Goal: Task Accomplishment & Management: Use online tool/utility

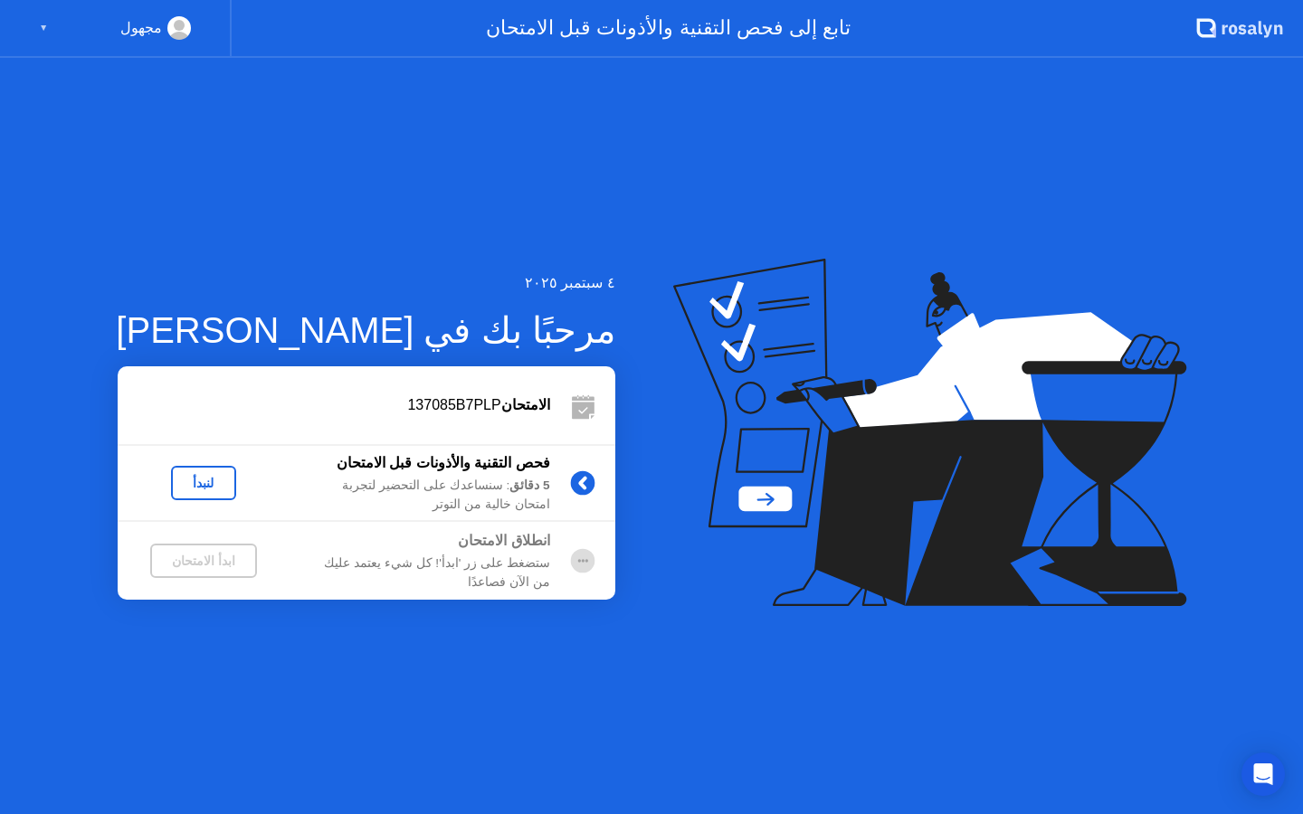
click at [211, 482] on div "لنبدأ" at bounding box center [203, 483] width 51 height 14
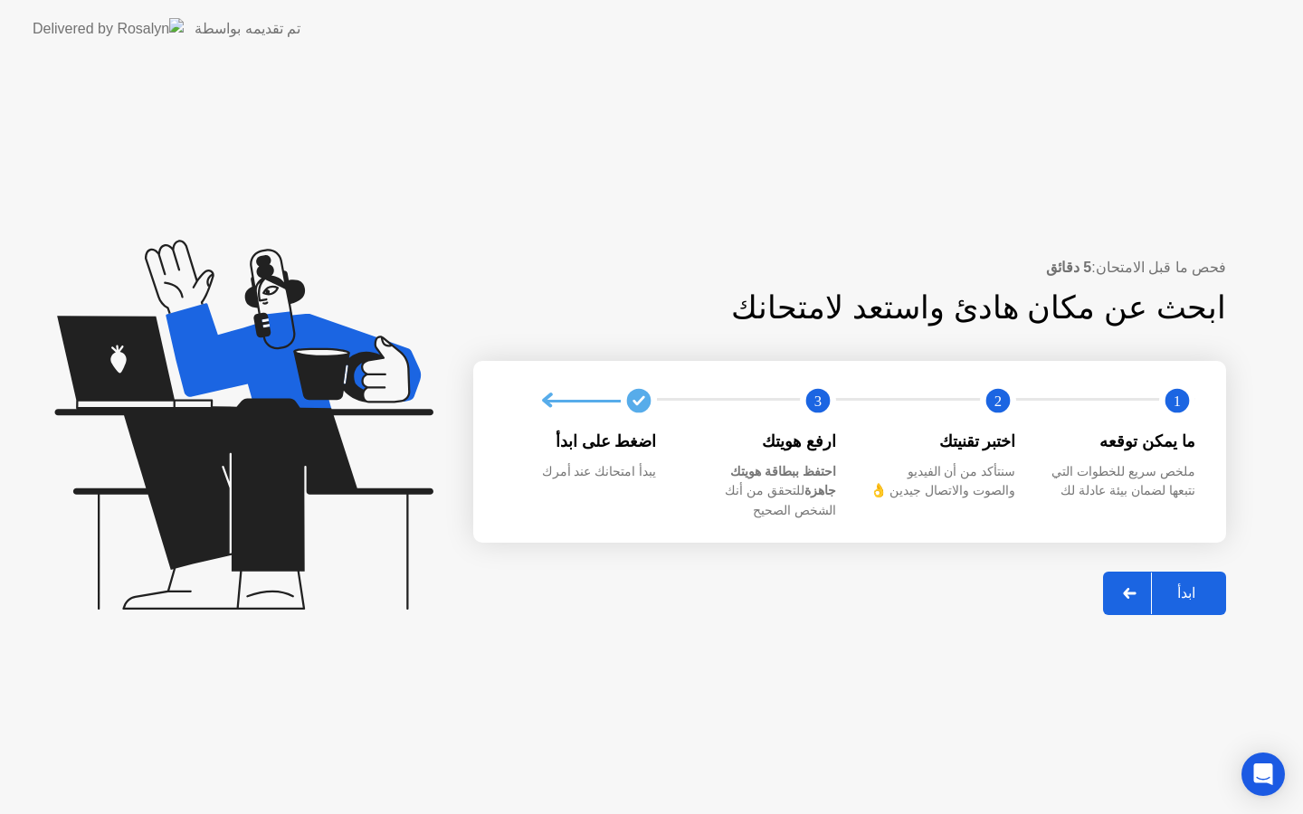
click at [1190, 593] on div "ابدأ" at bounding box center [1186, 593] width 69 height 17
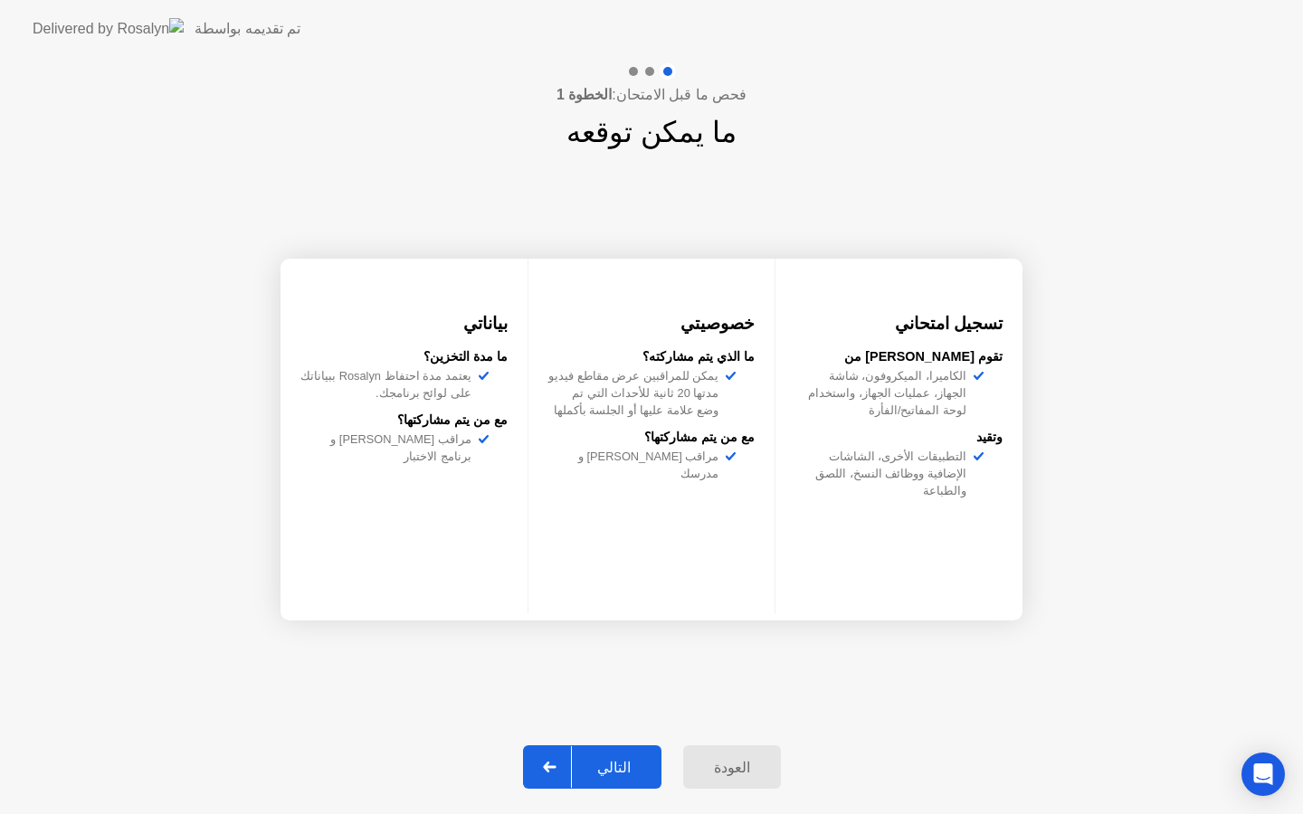
click at [628, 771] on div "التالي" at bounding box center [614, 767] width 84 height 17
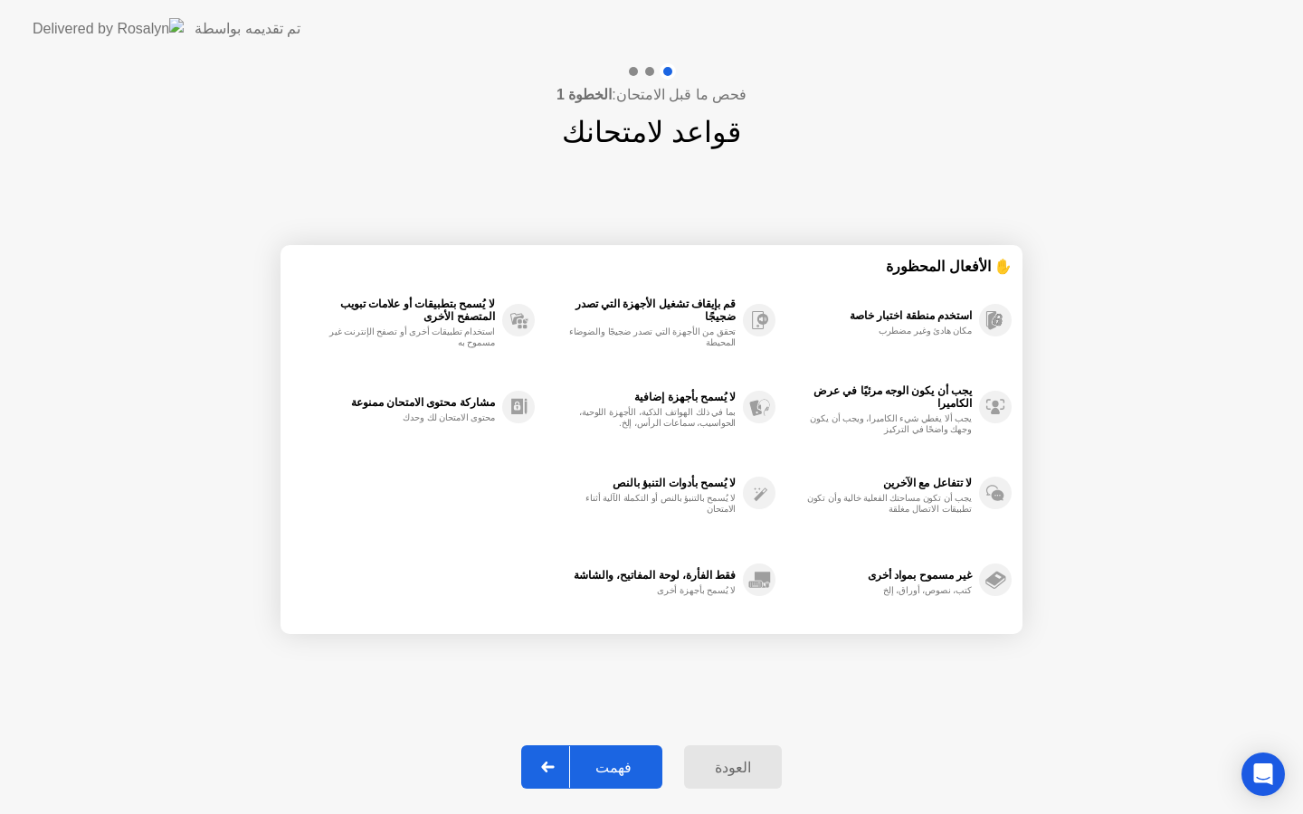
click at [628, 771] on div "فهمت" at bounding box center [613, 767] width 87 height 17
select select "**********"
select select "*******"
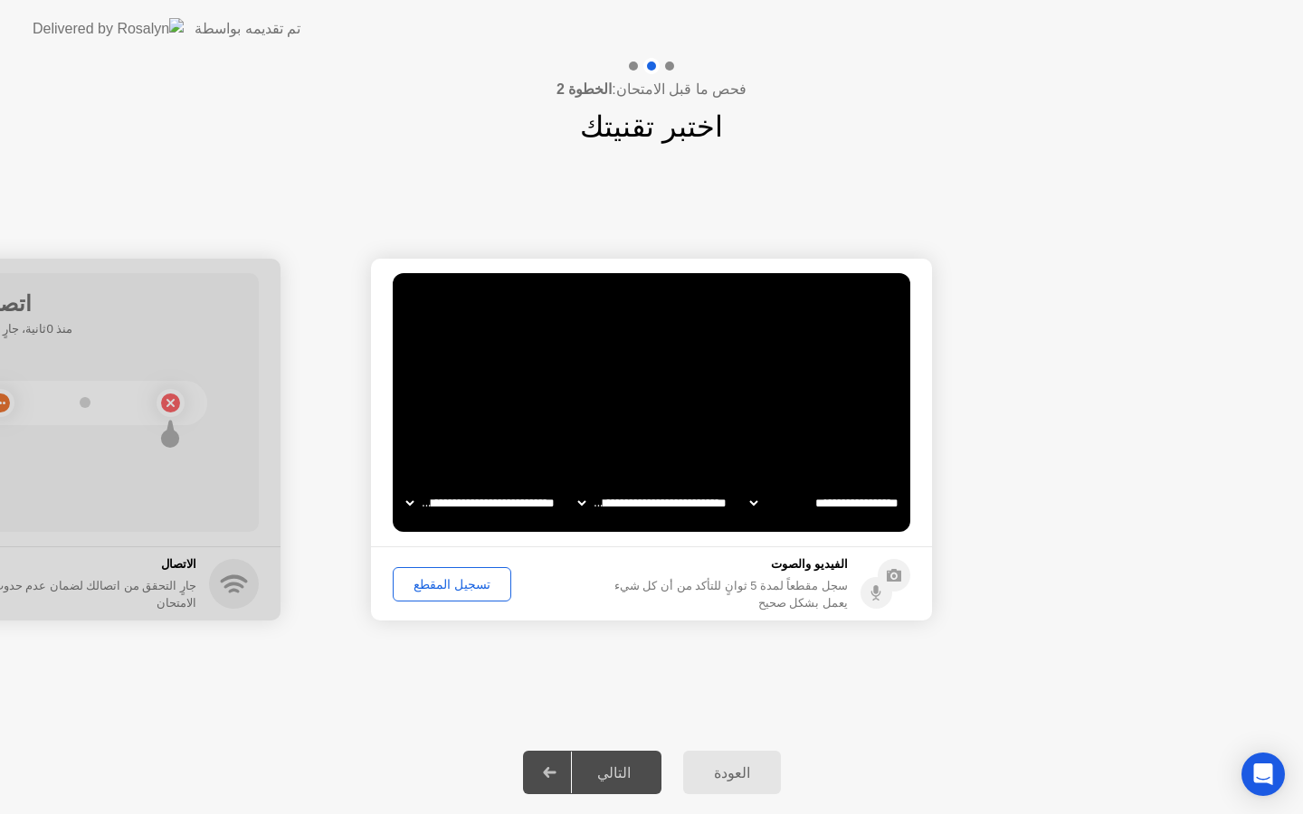
click at [453, 585] on div "تسجيل المقطع" at bounding box center [452, 584] width 106 height 14
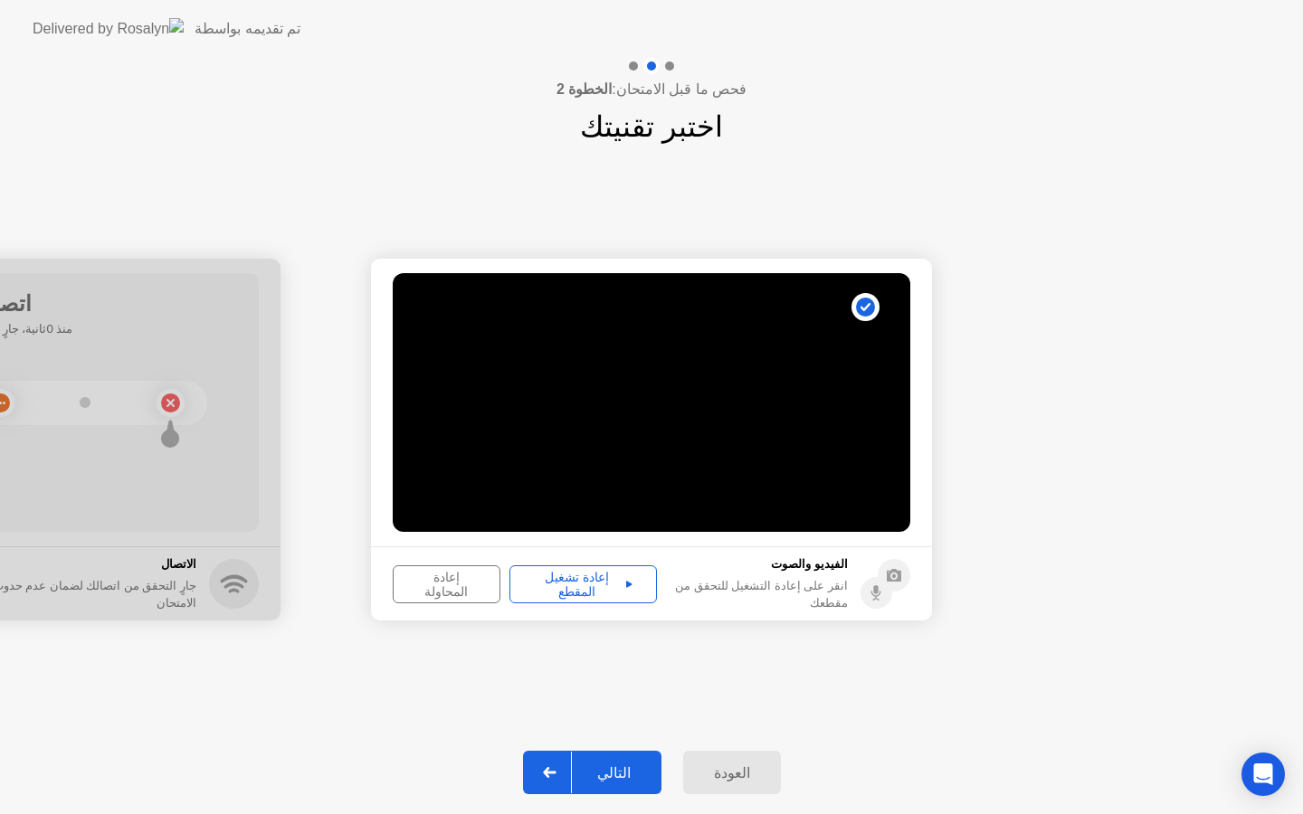
click at [588, 586] on div "إعادة تشغيل المقطع" at bounding box center [583, 584] width 135 height 29
click at [623, 773] on div "التالي" at bounding box center [614, 773] width 84 height 17
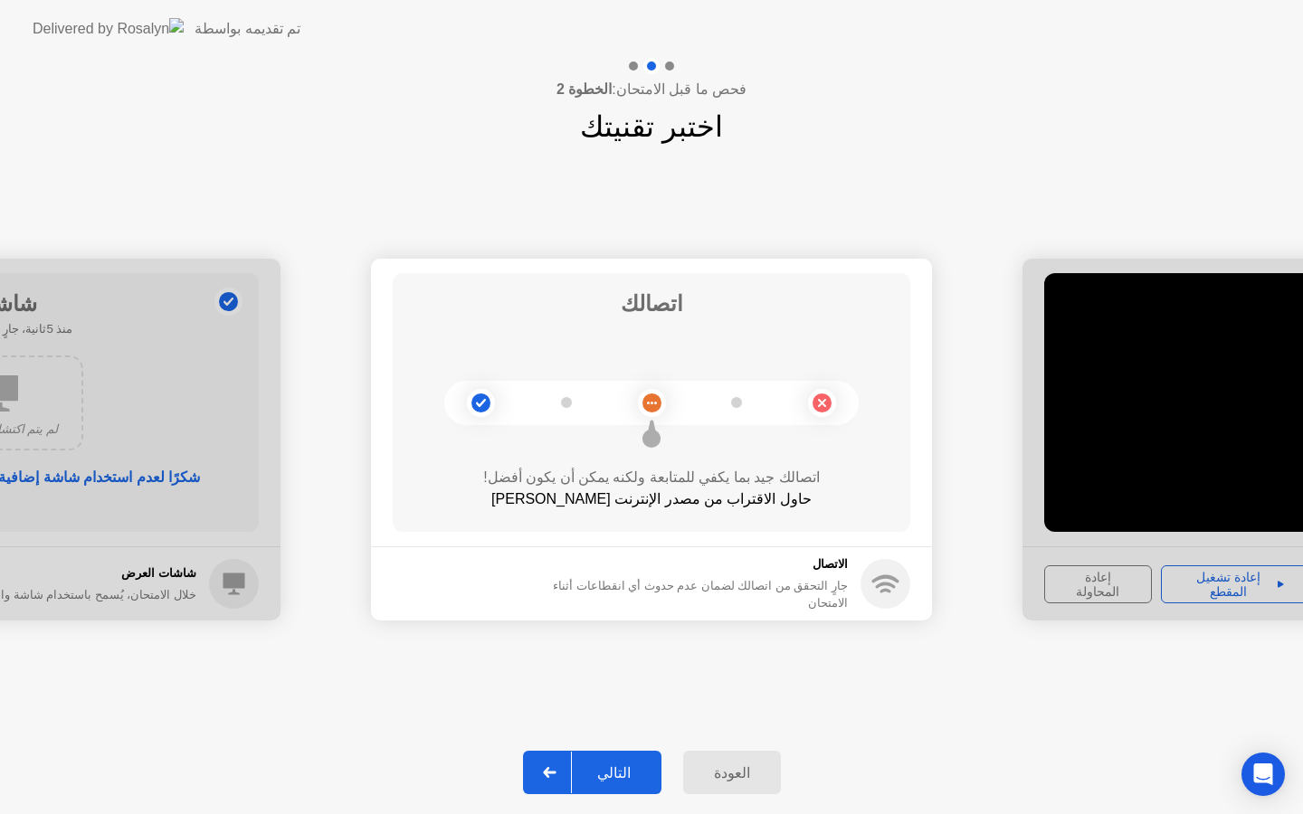
click at [619, 775] on div "التالي" at bounding box center [614, 773] width 84 height 17
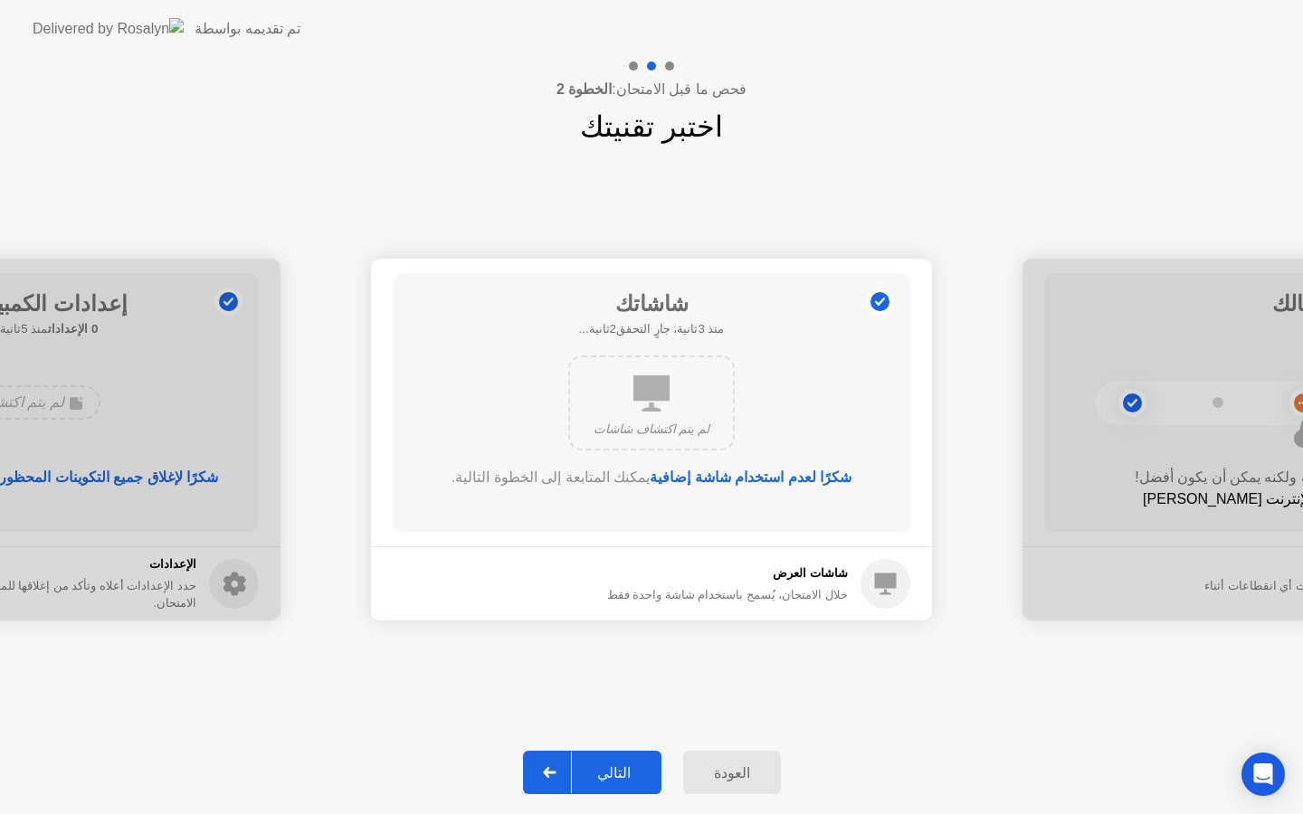
click at [609, 773] on div "التالي" at bounding box center [614, 773] width 84 height 17
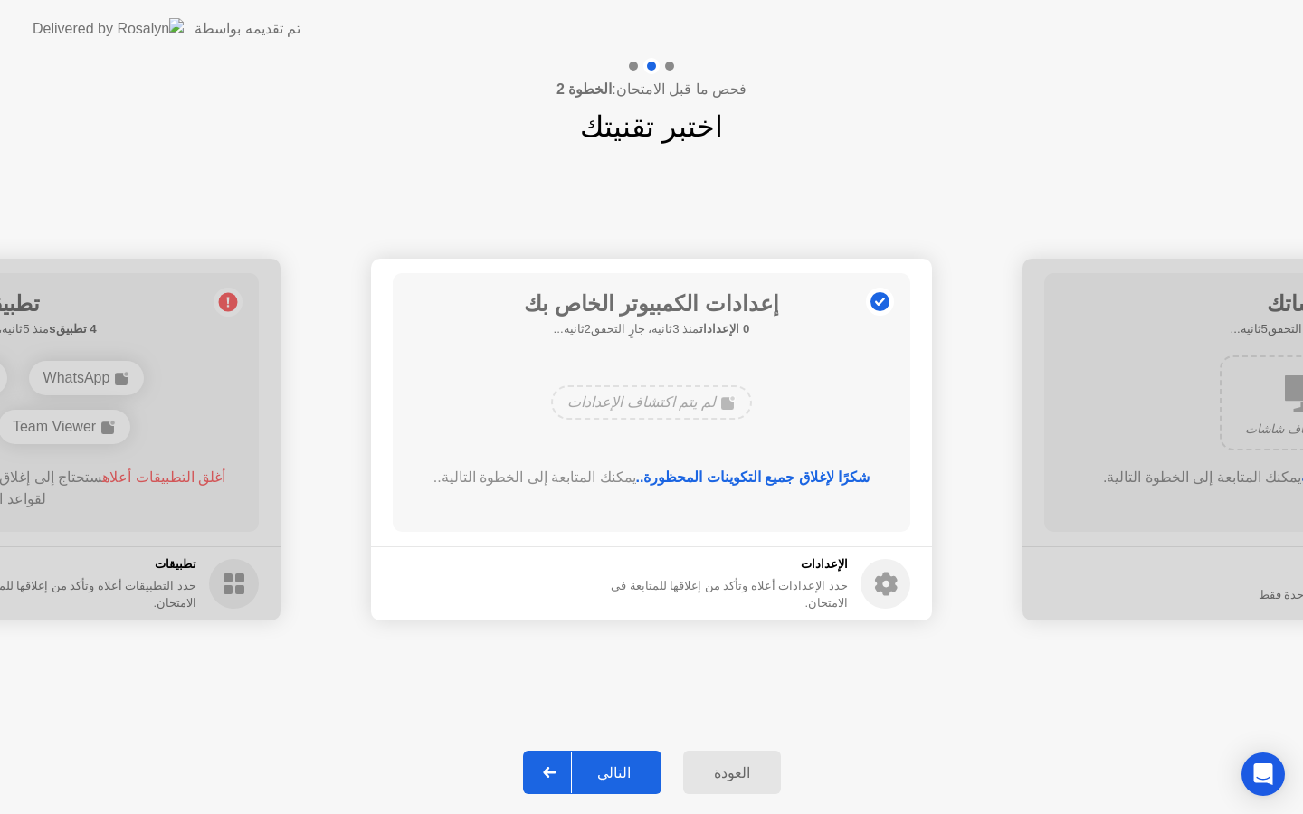
click at [608, 773] on div "التالي" at bounding box center [614, 773] width 84 height 17
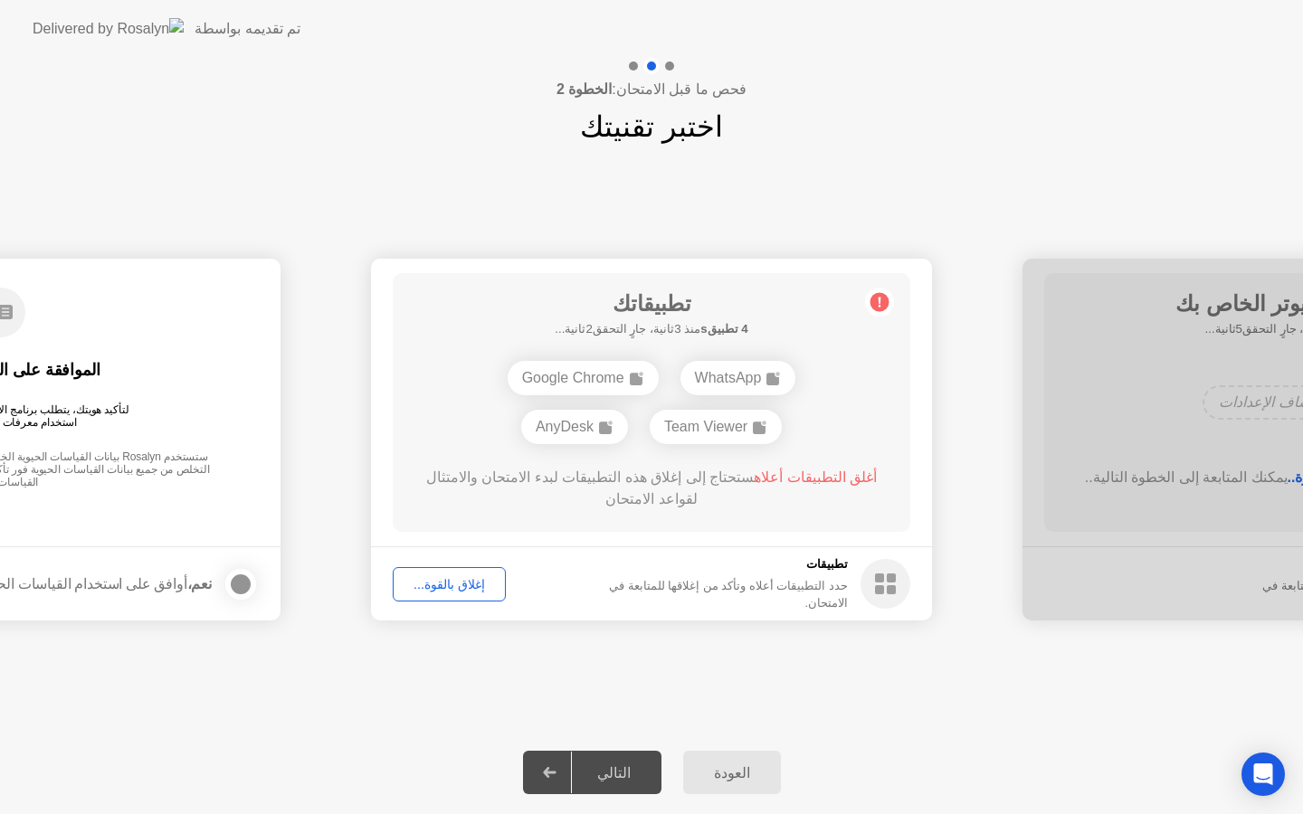
click at [612, 778] on div "التالي" at bounding box center [614, 773] width 84 height 17
click at [464, 585] on div "إغلاق بالقوة..." at bounding box center [449, 584] width 100 height 14
click at [470, 583] on div "إغلاق بالقوة..." at bounding box center [449, 584] width 100 height 14
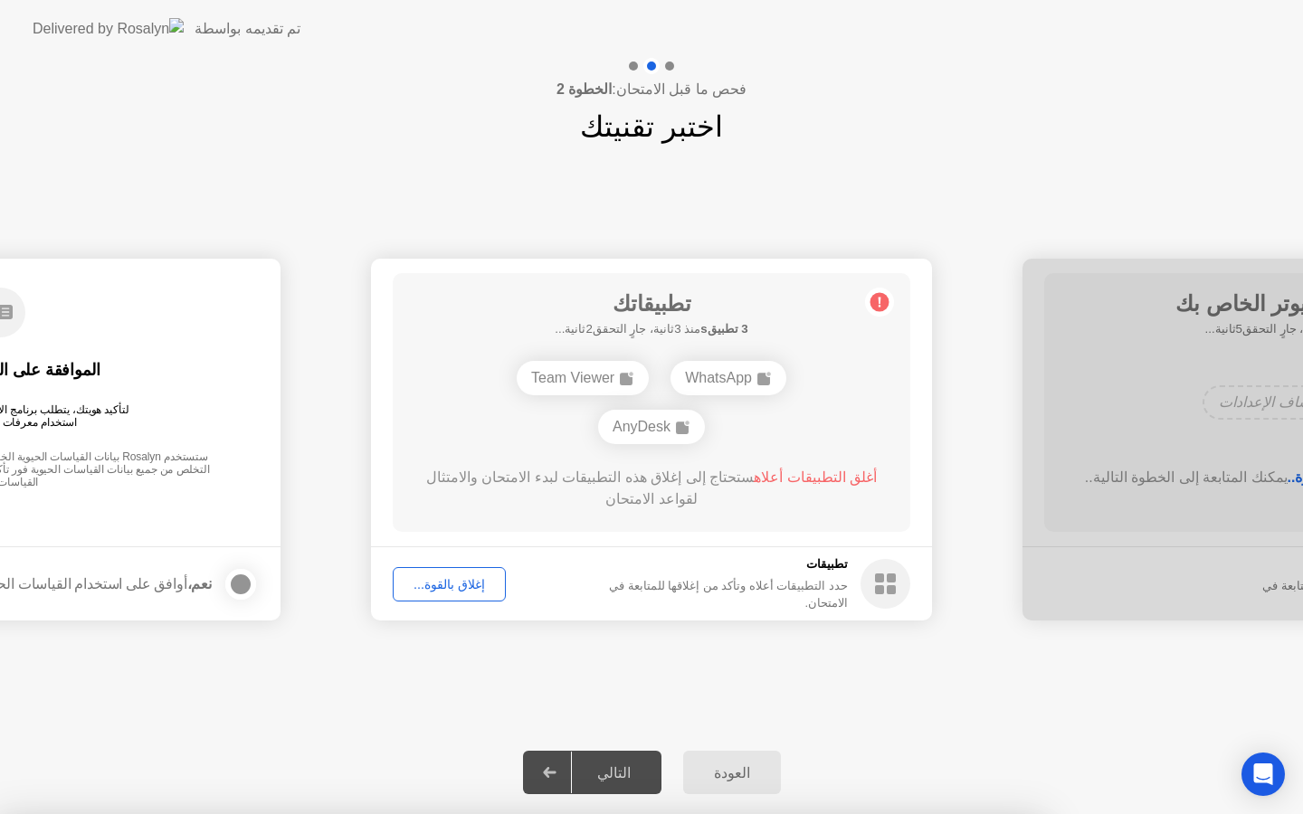
click at [460, 588] on div "إغلاق بالقوة..." at bounding box center [449, 584] width 100 height 14
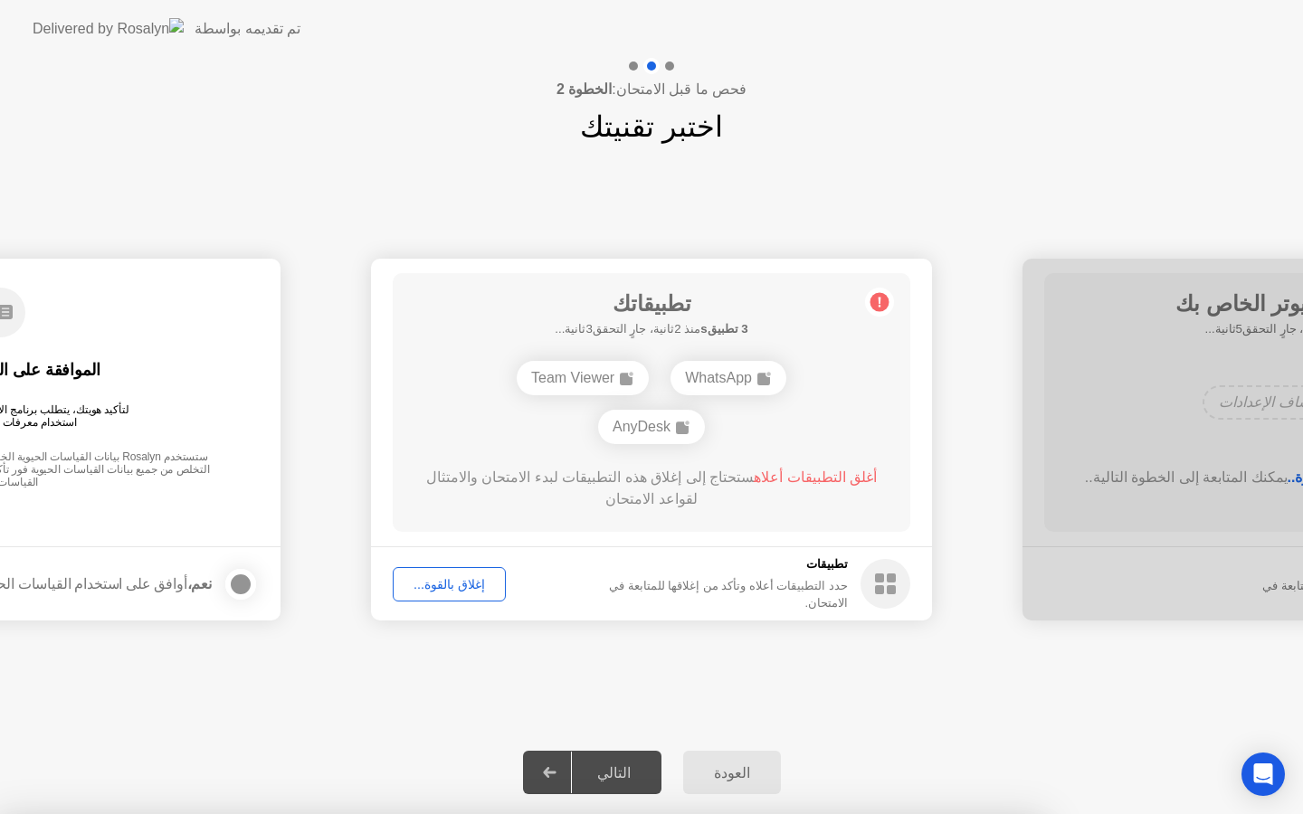
click at [471, 581] on div "إغلاق بالقوة..." at bounding box center [449, 584] width 100 height 14
click at [459, 584] on div "إغلاق بالقوة..." at bounding box center [449, 584] width 100 height 14
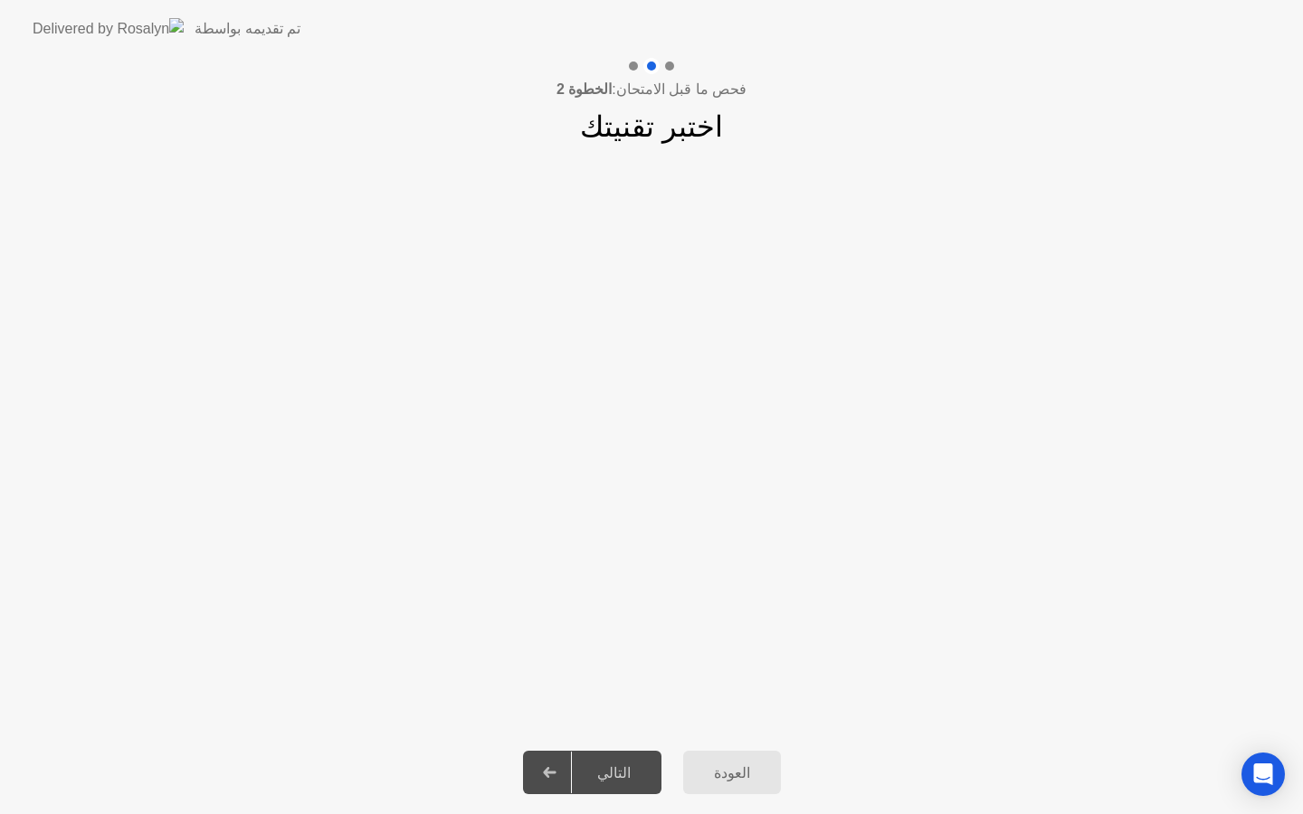
click at [623, 769] on div "التالي" at bounding box center [614, 773] width 84 height 17
drag, startPoint x: 581, startPoint y: 258, endPoint x: 661, endPoint y: 233, distance: 84.2
click at [664, 233] on div "**********" at bounding box center [651, 439] width 1303 height 583
click at [660, 71] on div at bounding box center [651, 66] width 52 height 16
click at [660, 72] on div at bounding box center [651, 66] width 52 height 16
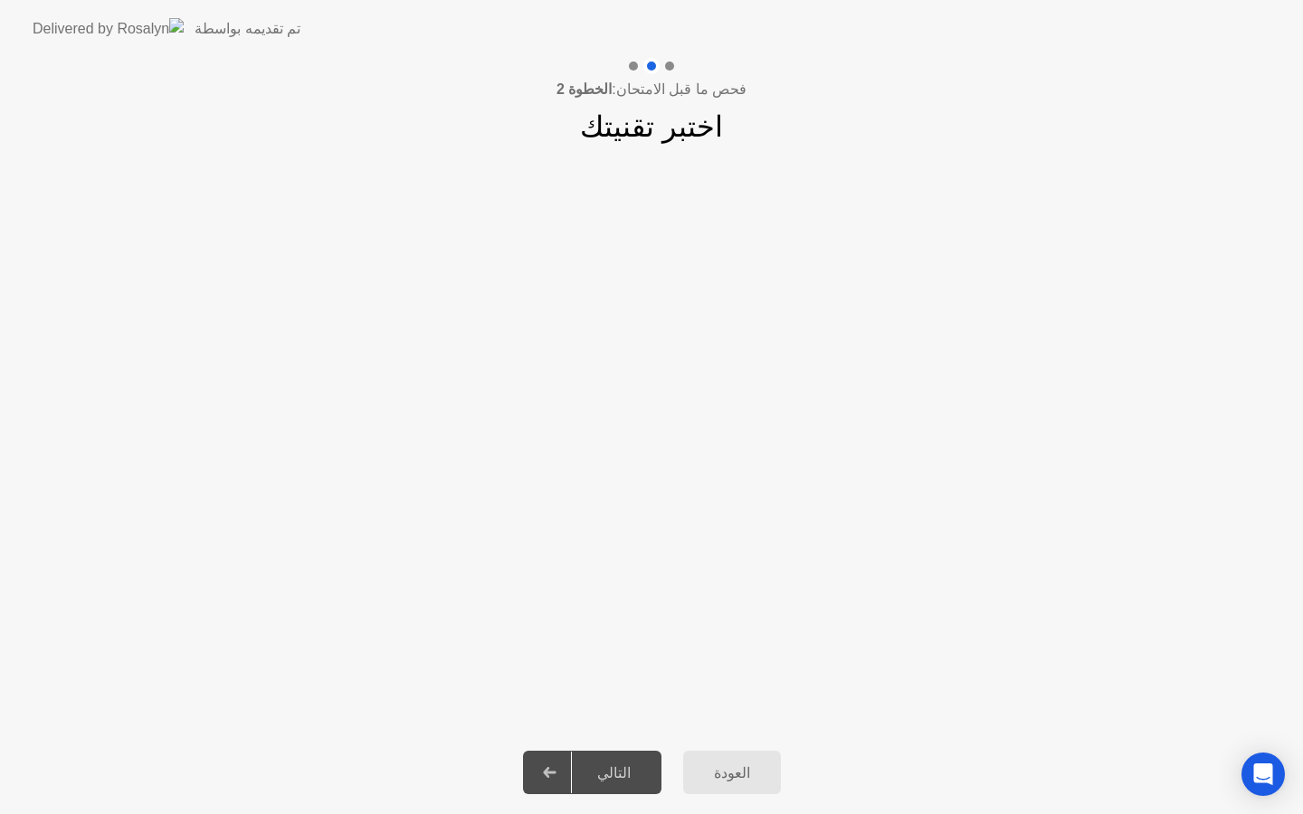
click at [662, 72] on div at bounding box center [651, 66] width 52 height 16
click at [662, 71] on div at bounding box center [651, 66] width 52 height 16
click at [738, 782] on div "العودة" at bounding box center [732, 773] width 87 height 17
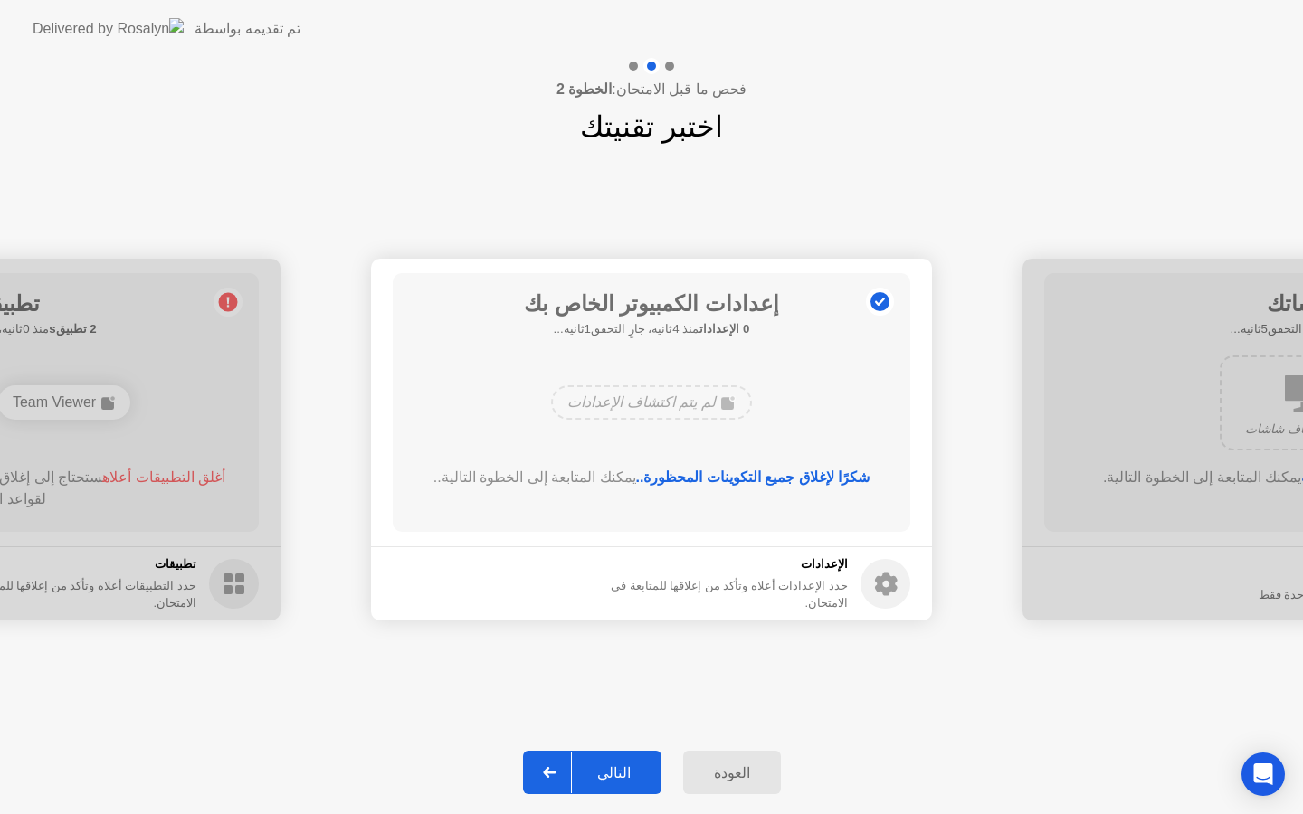
click at [632, 769] on div "التالي" at bounding box center [614, 773] width 84 height 17
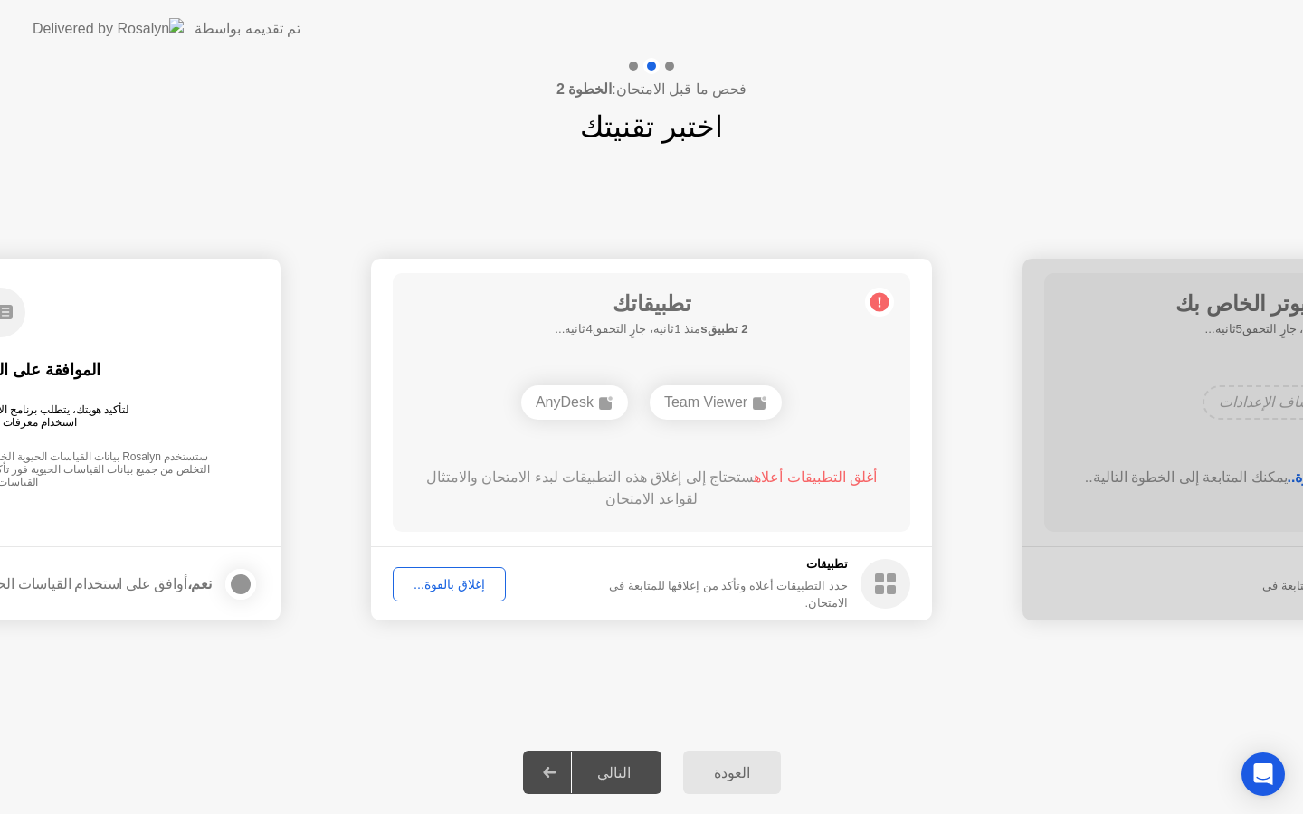
click at [632, 769] on div "التالي" at bounding box center [614, 773] width 84 height 17
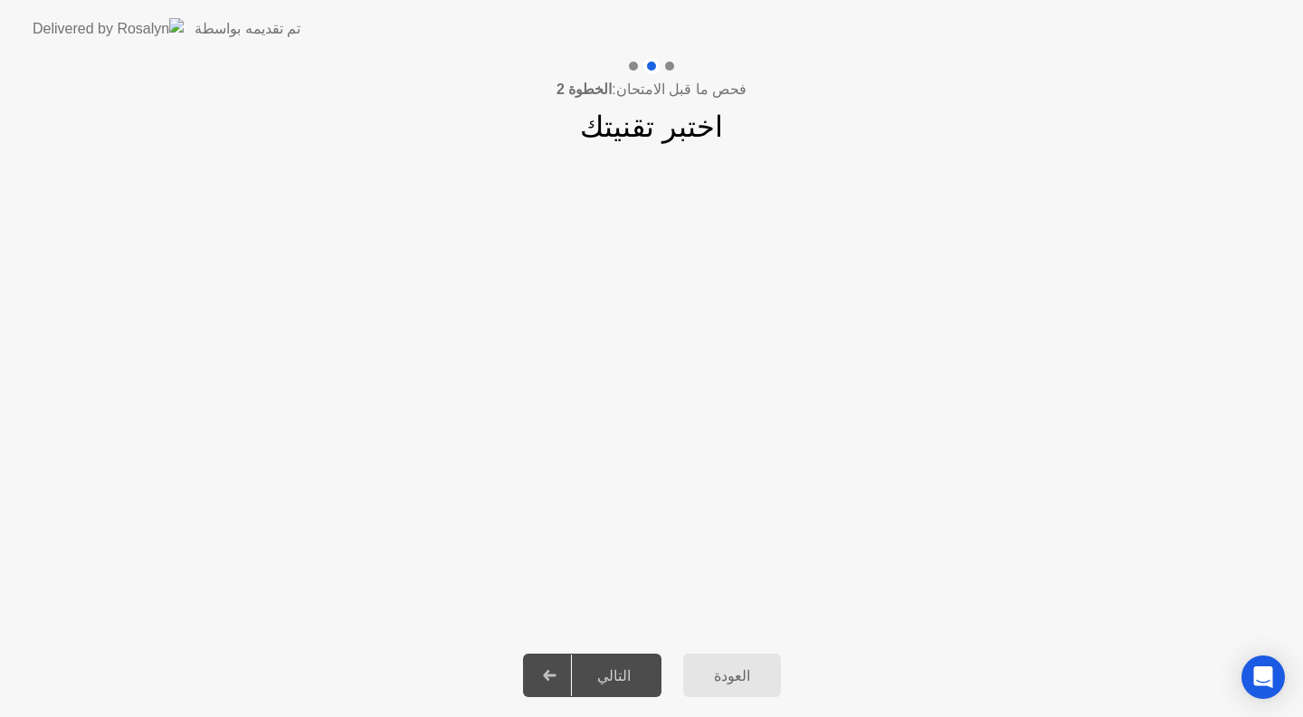
click at [336, 161] on div "**********" at bounding box center [651, 390] width 1303 height 485
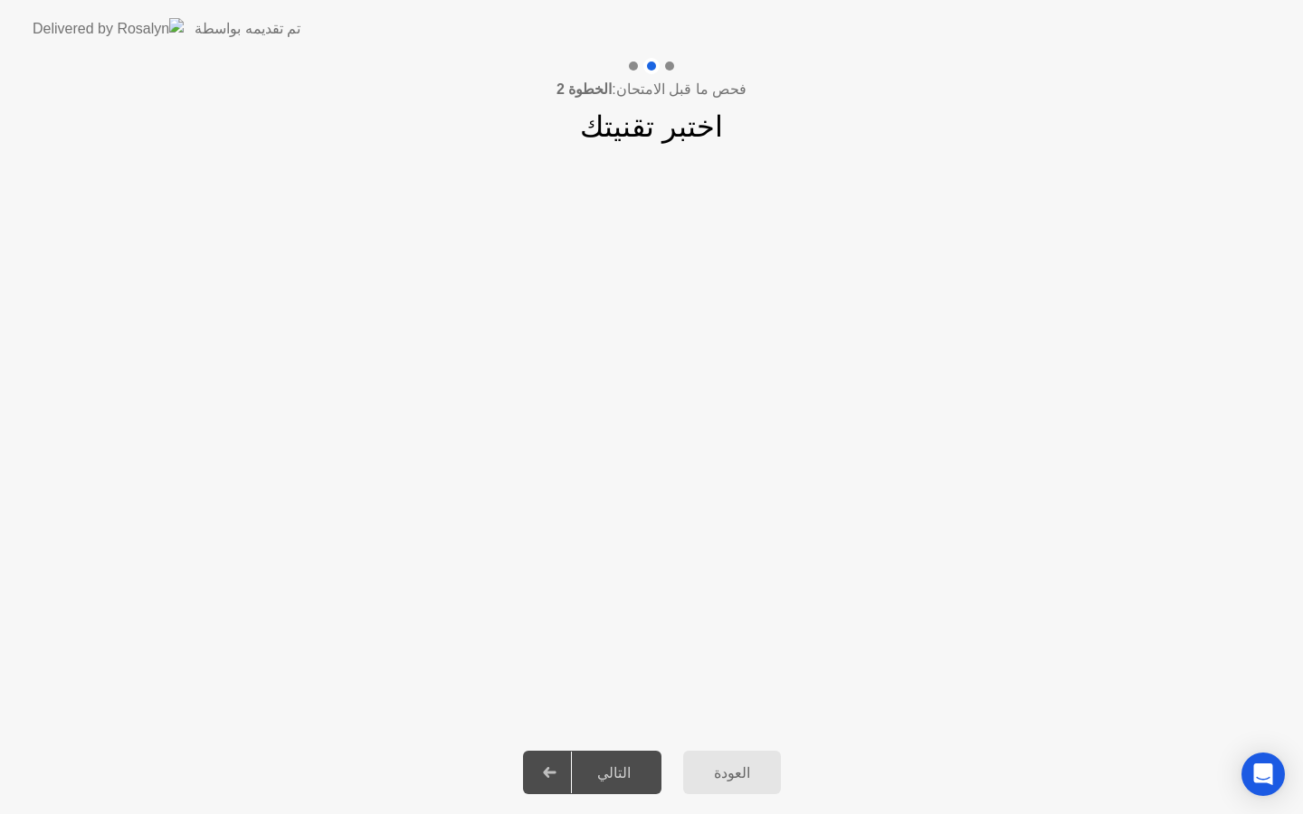
click at [725, 771] on div "العودة" at bounding box center [732, 773] width 87 height 17
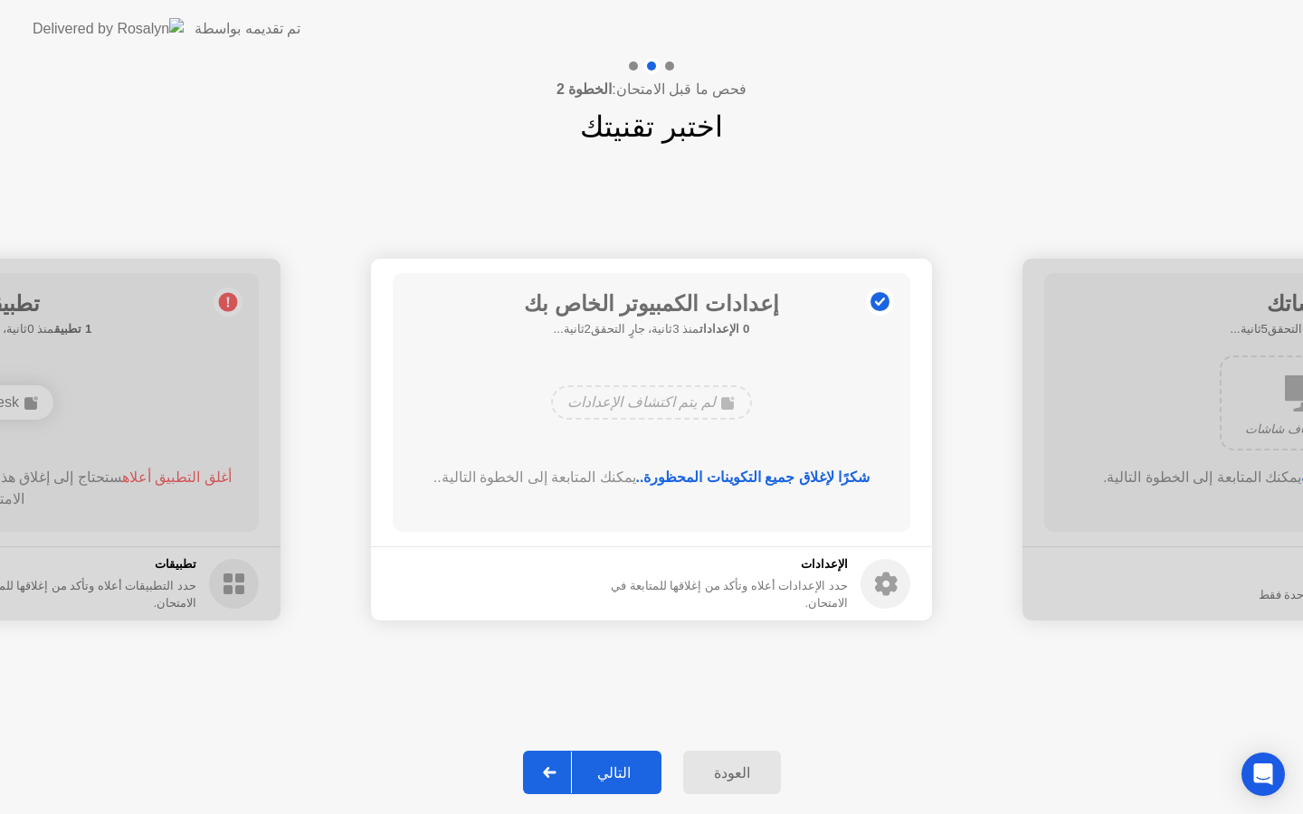
click at [612, 779] on div "التالي" at bounding box center [614, 773] width 84 height 17
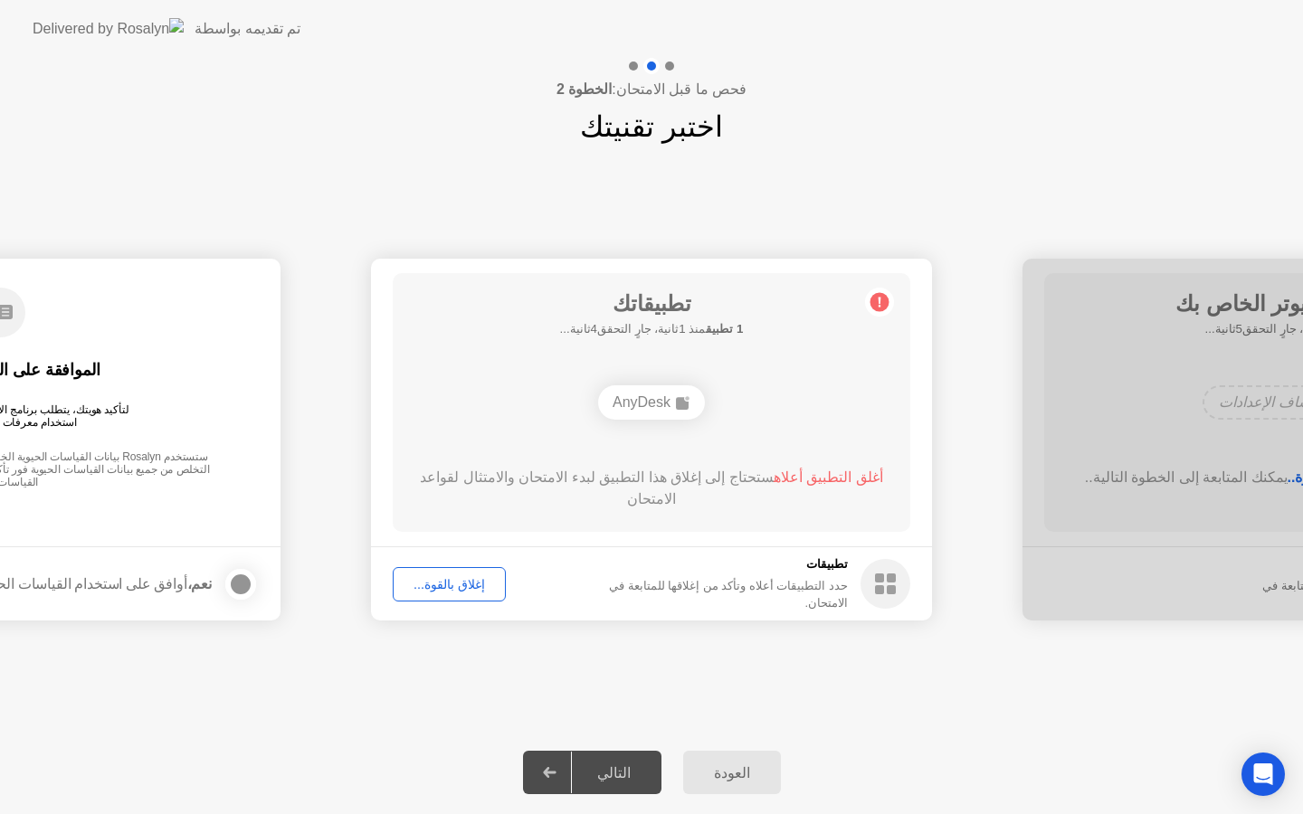
click at [648, 407] on div "AnyDesk" at bounding box center [651, 402] width 107 height 34
click at [471, 590] on div "إغلاق بالقوة..." at bounding box center [449, 584] width 100 height 14
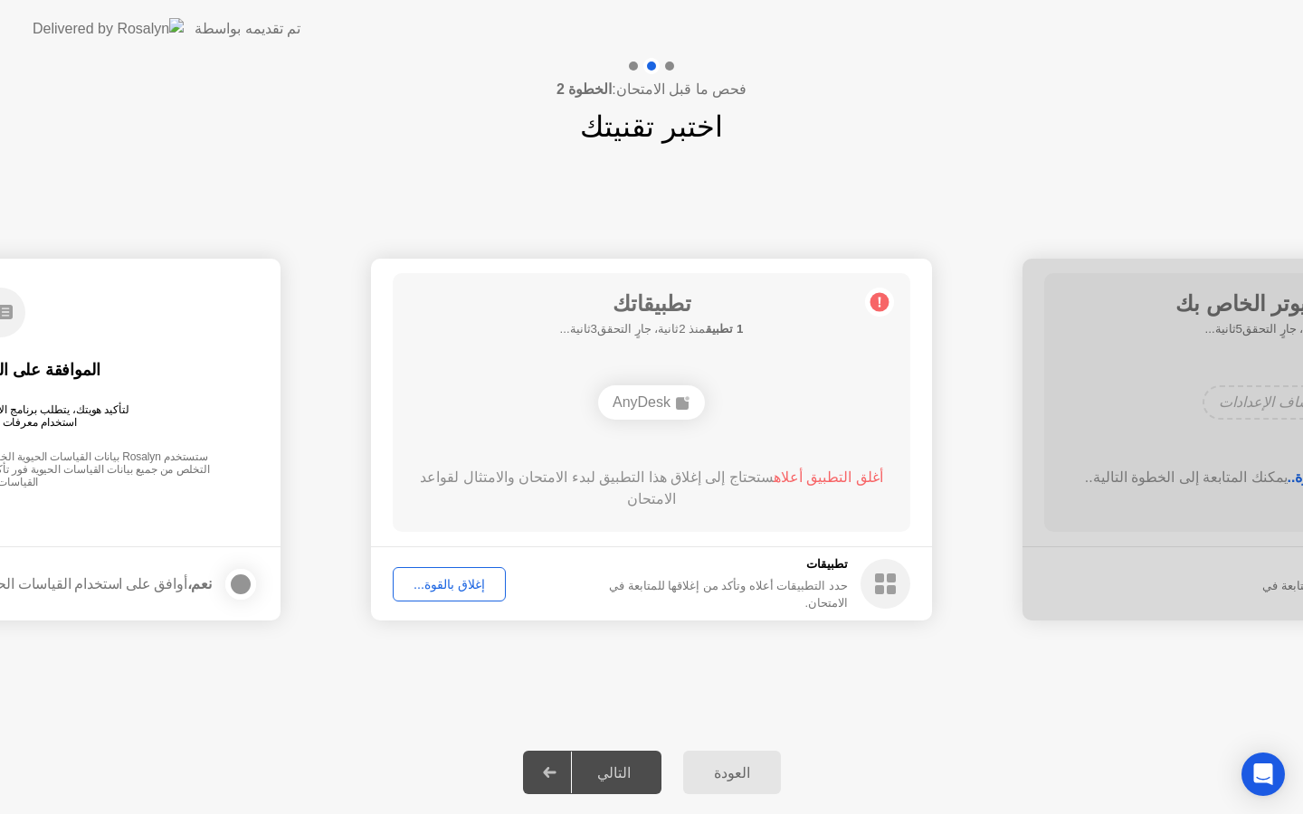
click at [644, 406] on div "AnyDesk" at bounding box center [651, 402] width 107 height 34
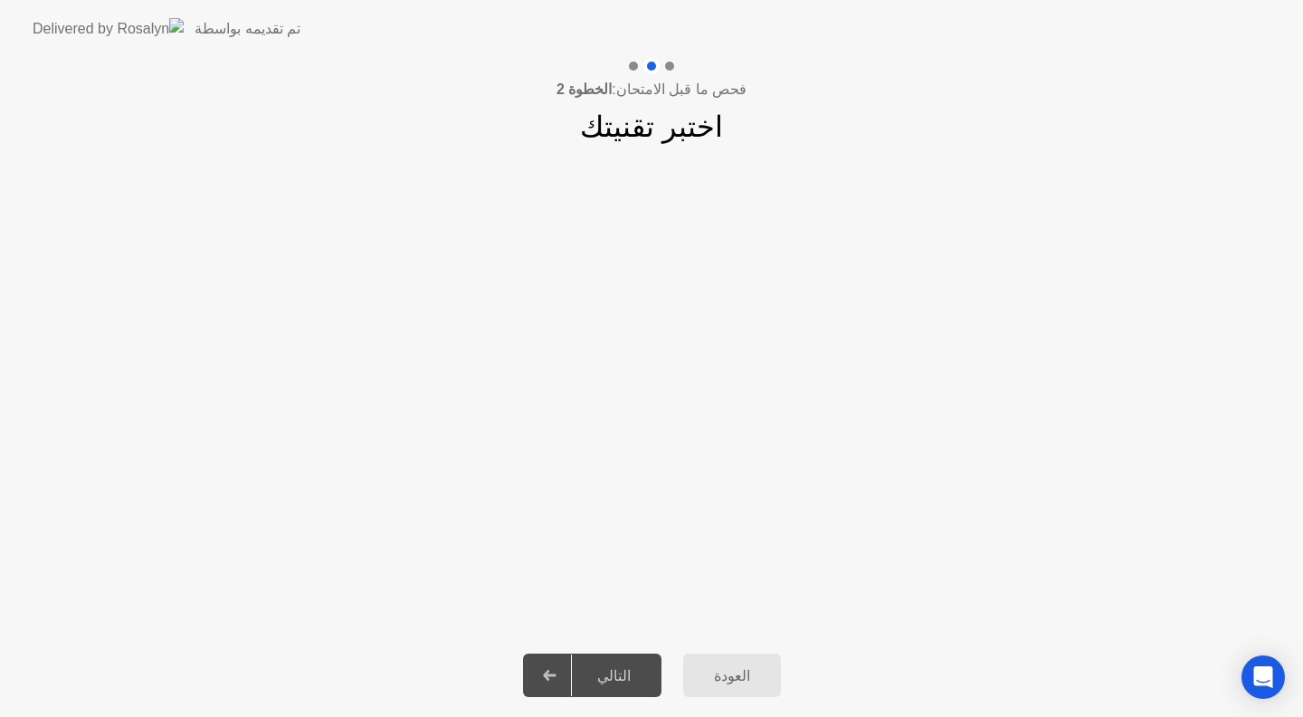
click at [230, 125] on div "فحص ما قبل الامتحان: الخطوة 2 اختبر تقنيتك" at bounding box center [651, 103] width 1303 height 90
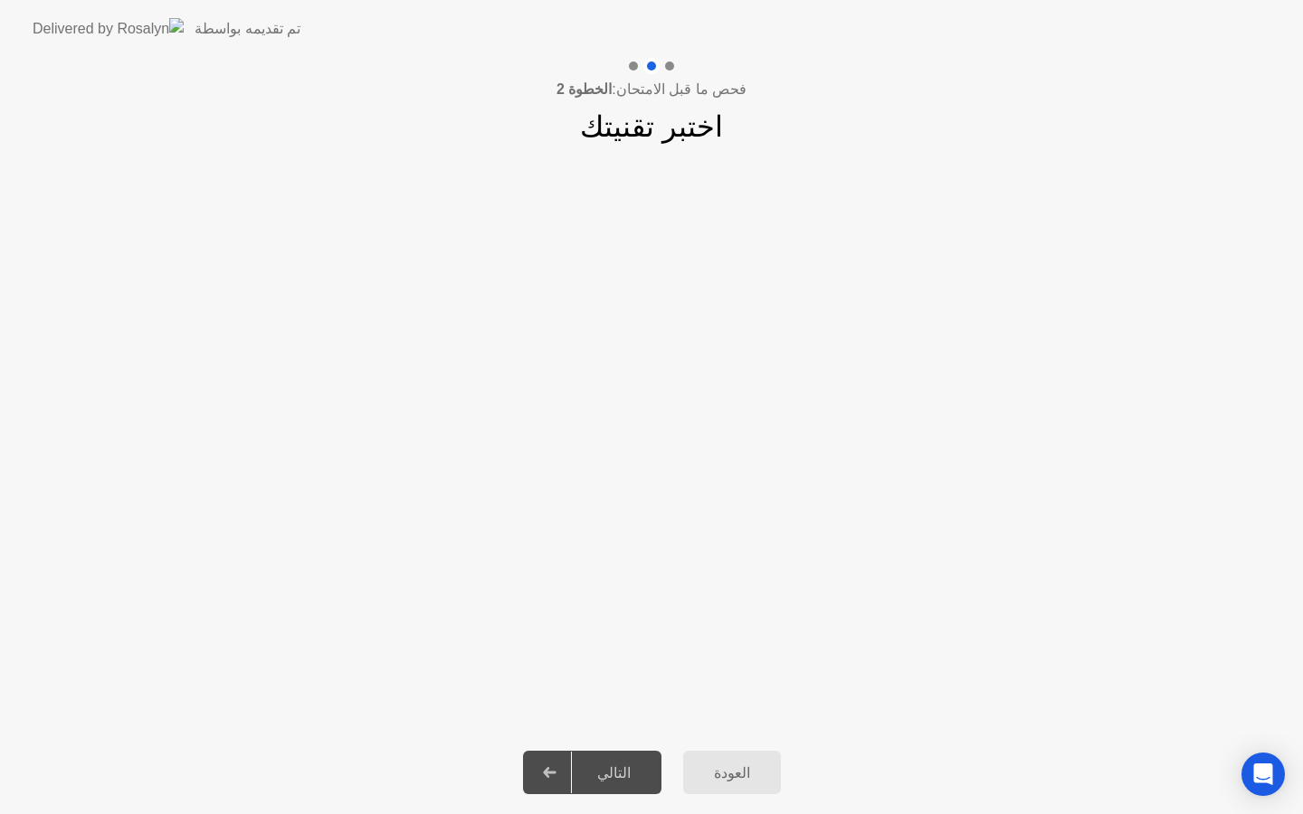
click at [713, 765] on div "العودة" at bounding box center [732, 773] width 87 height 17
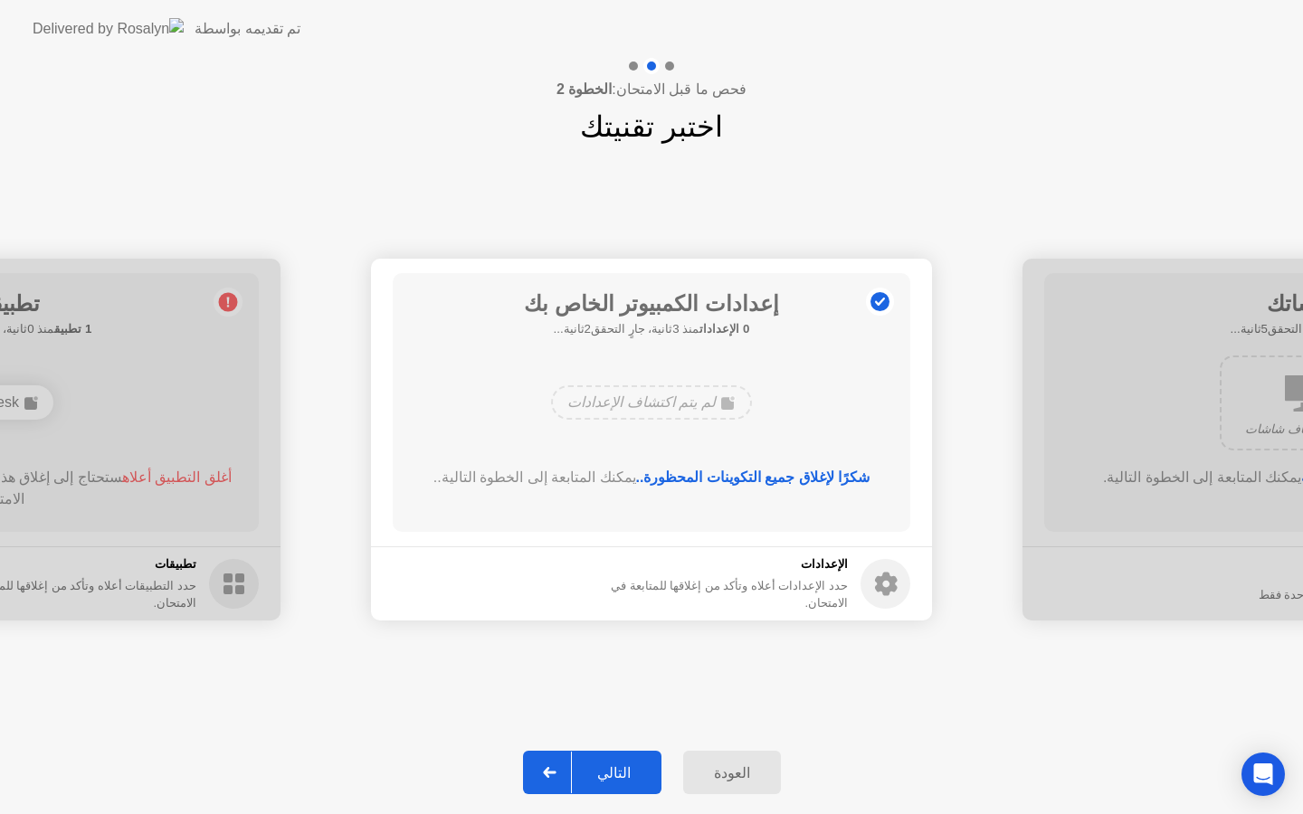
click at [613, 780] on div "التالي" at bounding box center [614, 773] width 84 height 17
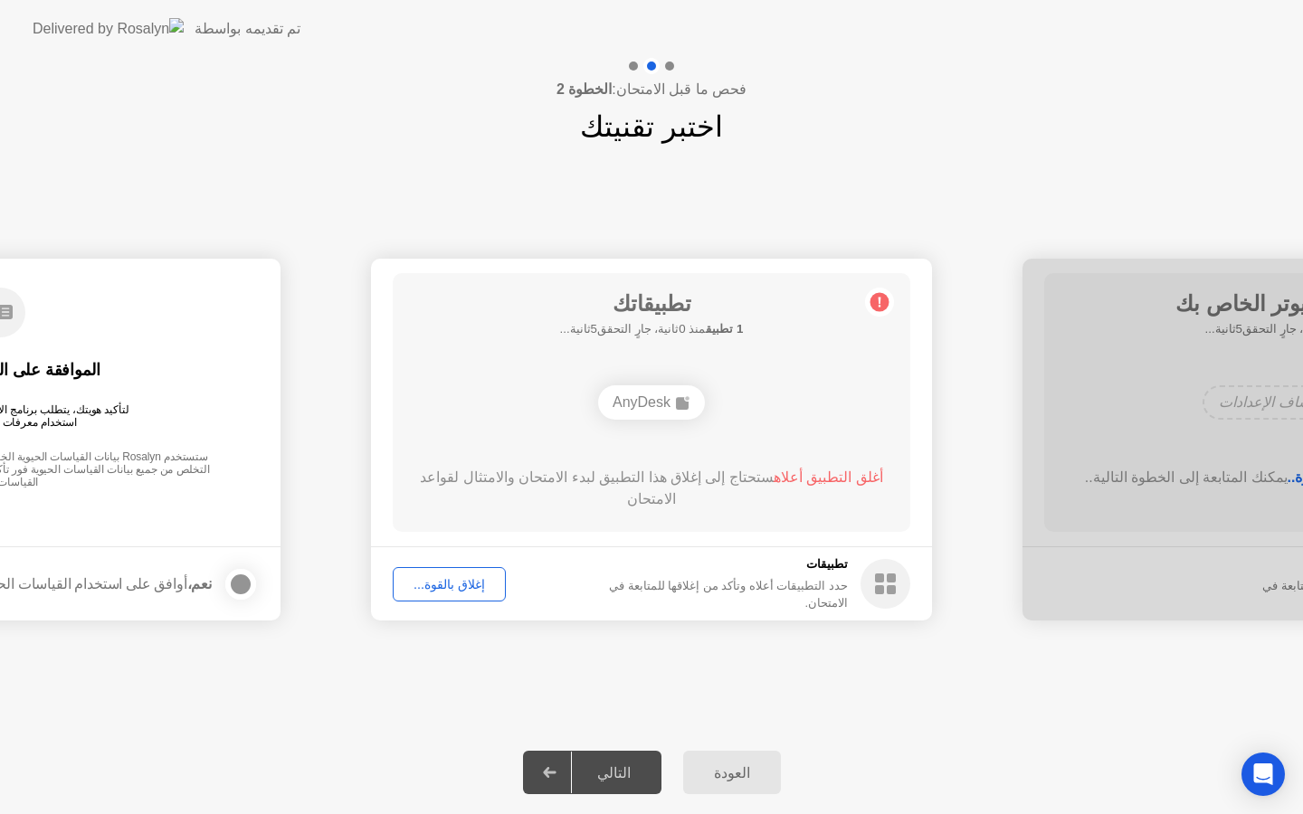
click at [647, 390] on div "AnyDesk" at bounding box center [651, 402] width 107 height 34
click at [879, 304] on circle at bounding box center [879, 302] width 19 height 19
click at [659, 404] on div "AnyDesk" at bounding box center [651, 402] width 107 height 34
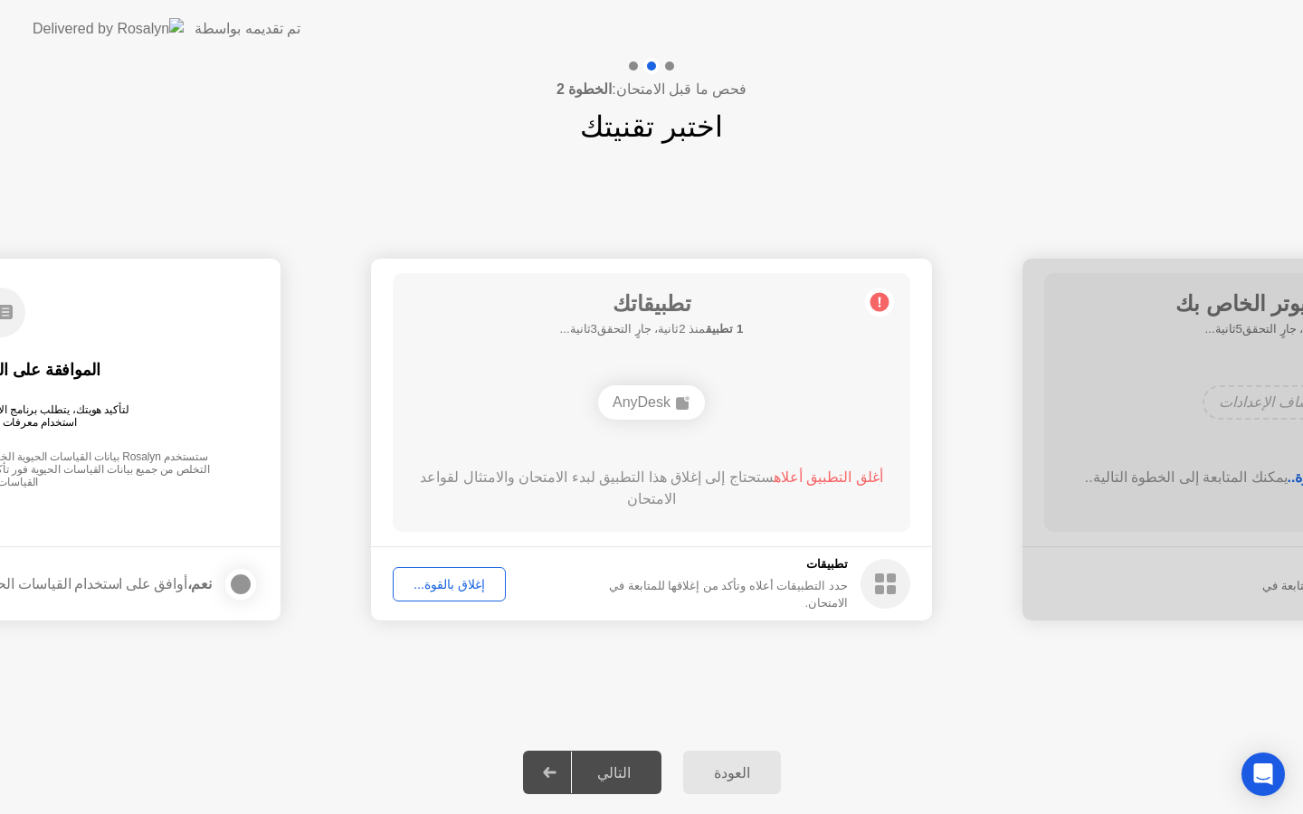
click at [450, 584] on div "إغلاق بالقوة..." at bounding box center [449, 584] width 100 height 14
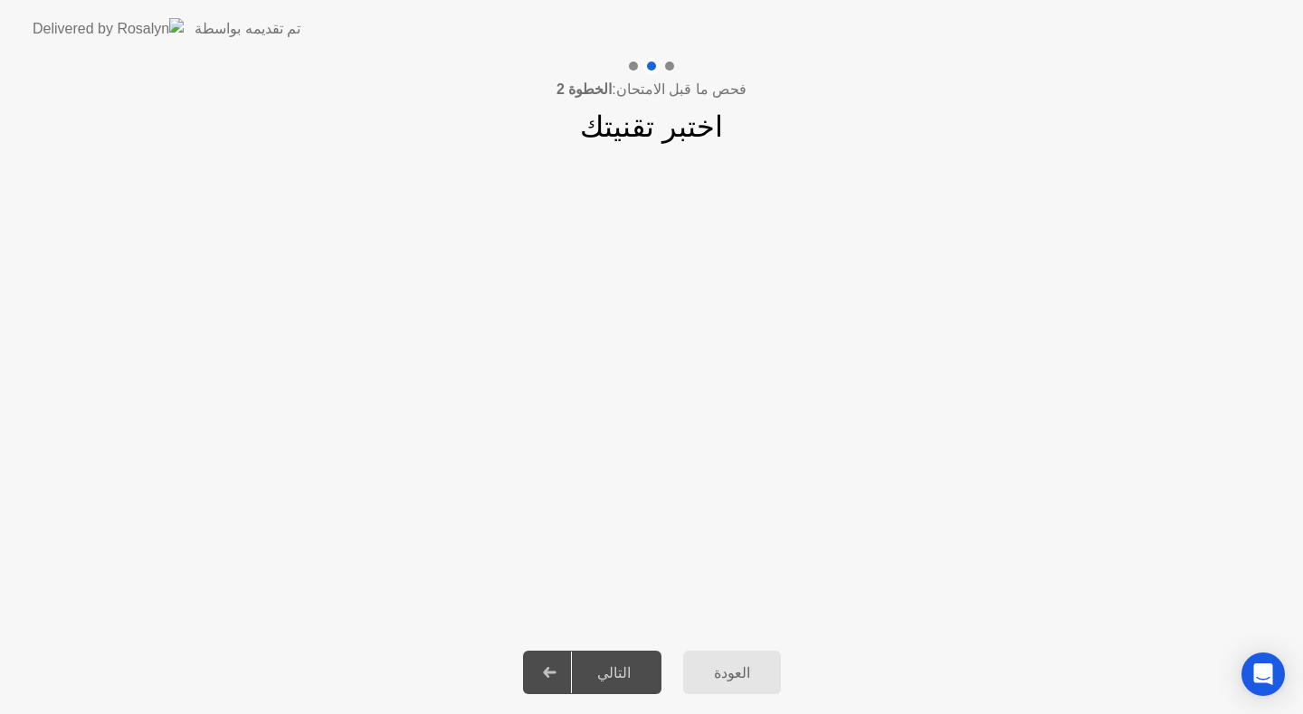
click at [705, 661] on button "العودة" at bounding box center [732, 672] width 98 height 43
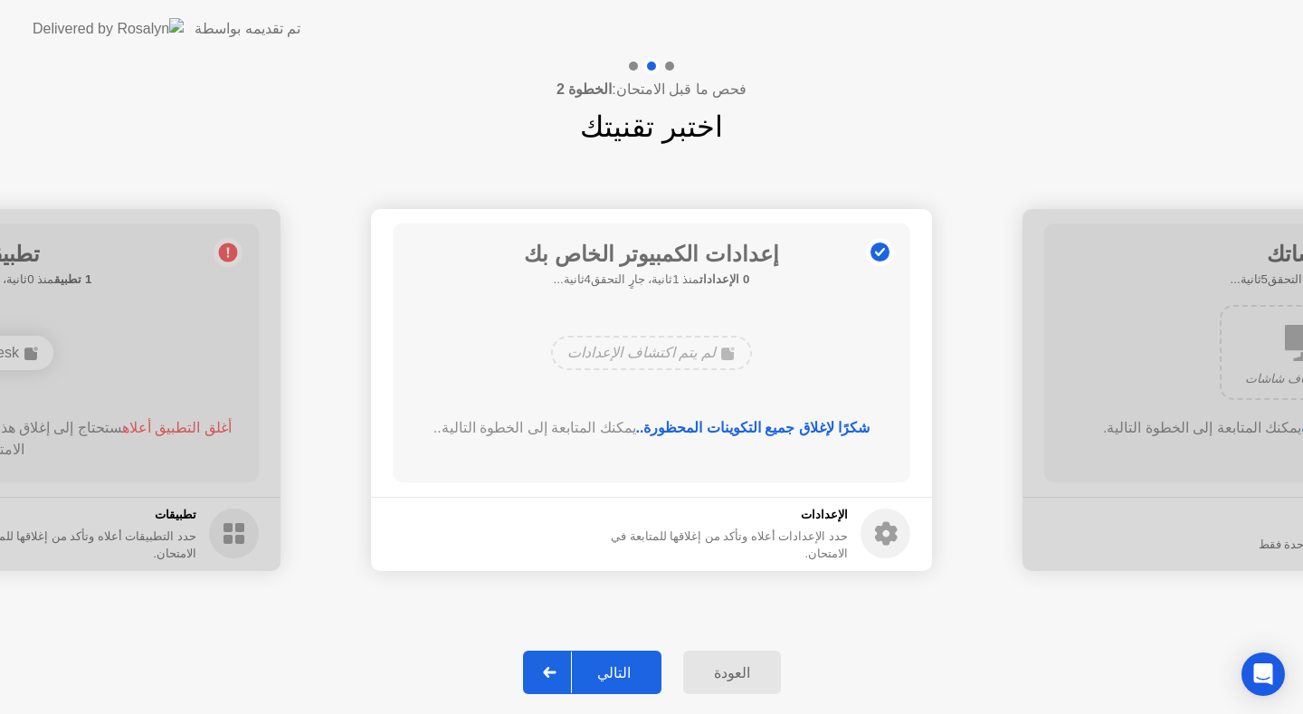
click at [594, 655] on button "التالي" at bounding box center [592, 672] width 138 height 43
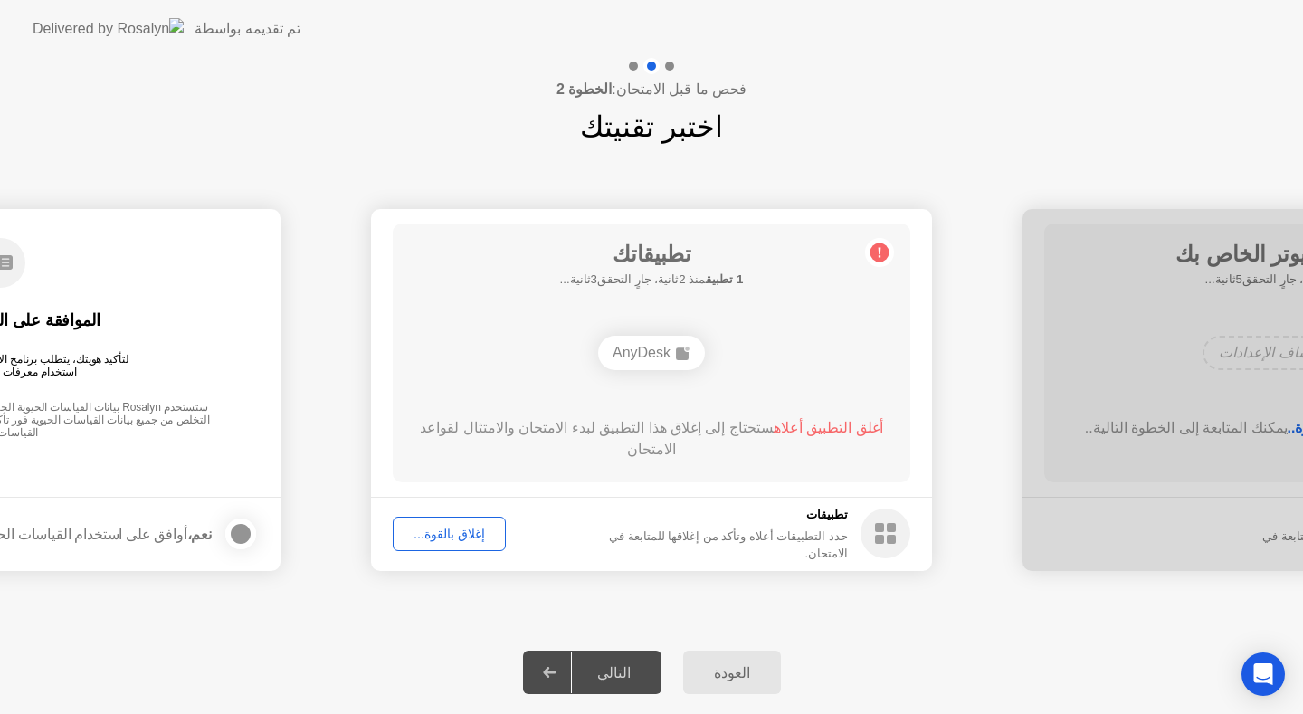
click at [770, 499] on footer "تطبيقات حدد التطبيقات أعلاه وتأكد من إغلاقها للمتابعة في [GEOGRAPHIC_DATA]. إغل…" at bounding box center [651, 534] width 561 height 74
click at [804, 429] on span "أغلق التطبيق أعلاه" at bounding box center [828, 427] width 109 height 15
click at [1273, 666] on div "Open Intercom Messenger" at bounding box center [1264, 675] width 48 height 48
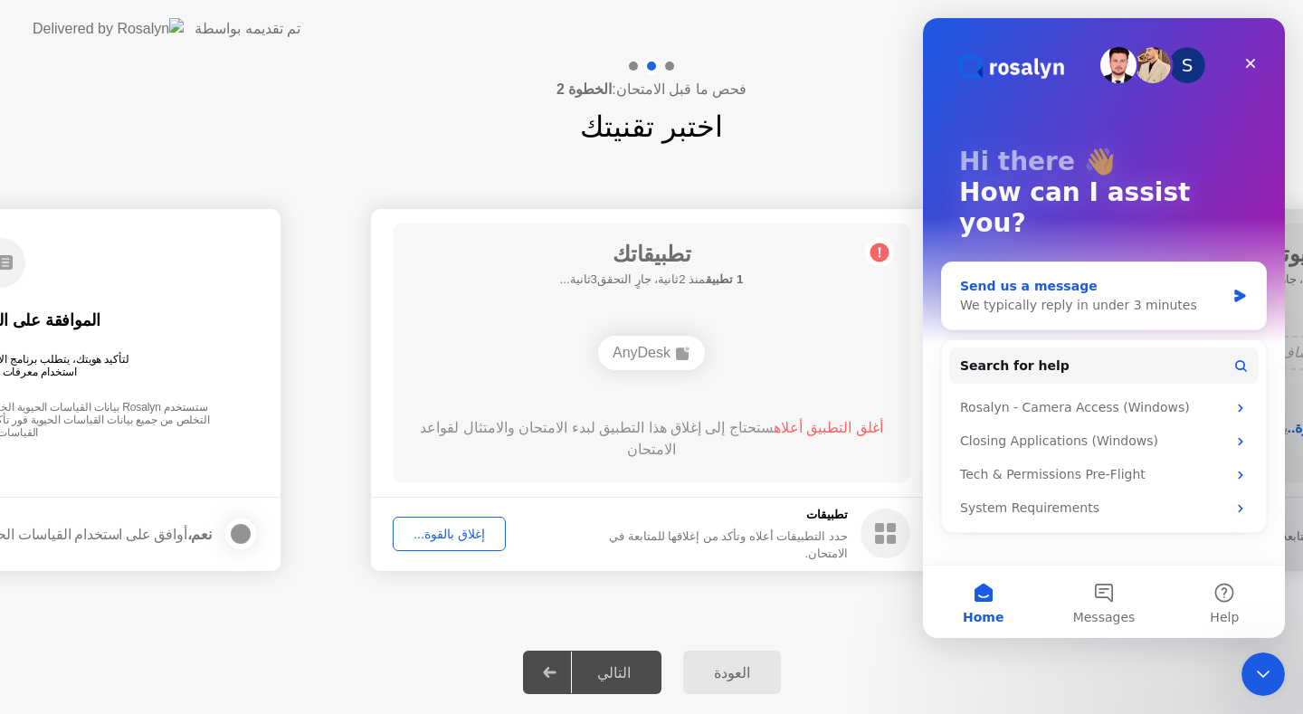
click at [1108, 296] on div "We typically reply in under 3 minutes" at bounding box center [1092, 305] width 265 height 19
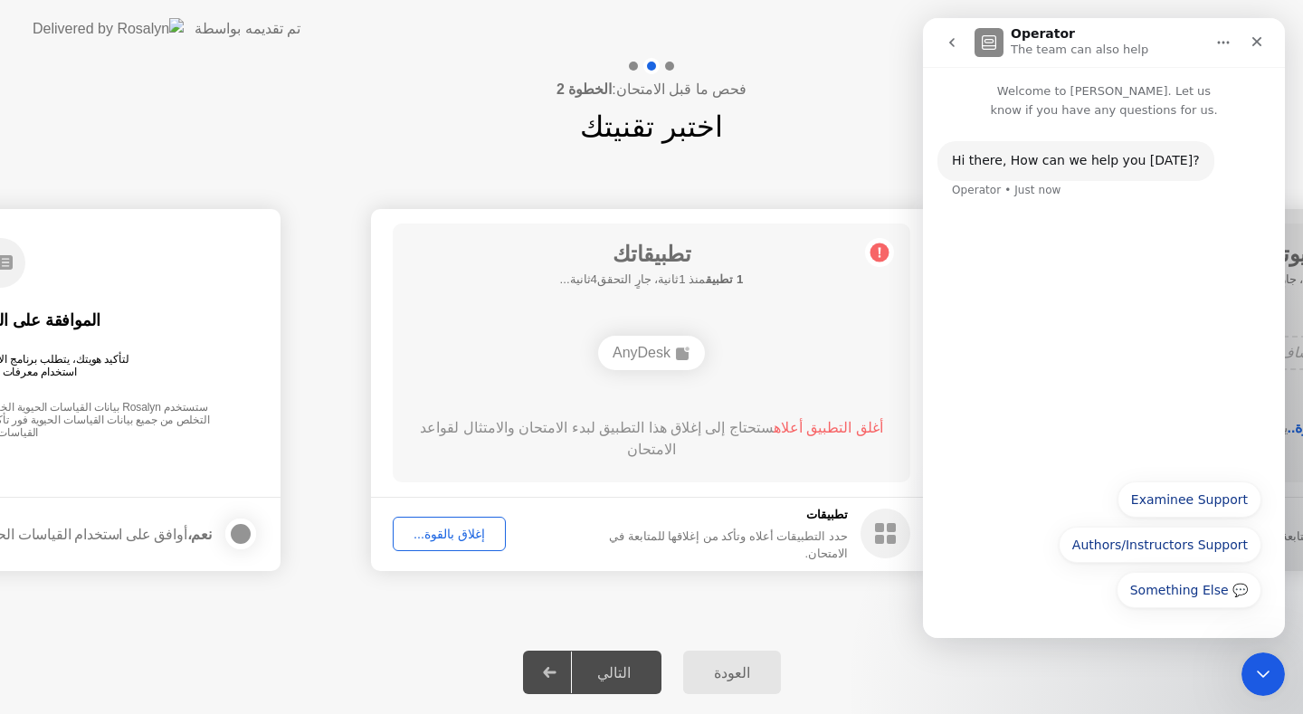
click at [1051, 586] on div "Something Else 💬 Examinee Support Authors/Instructors Support Something Else 💬" at bounding box center [1103, 549] width 315 height 136
click at [1214, 507] on button "Examinee Support" at bounding box center [1189, 499] width 144 height 36
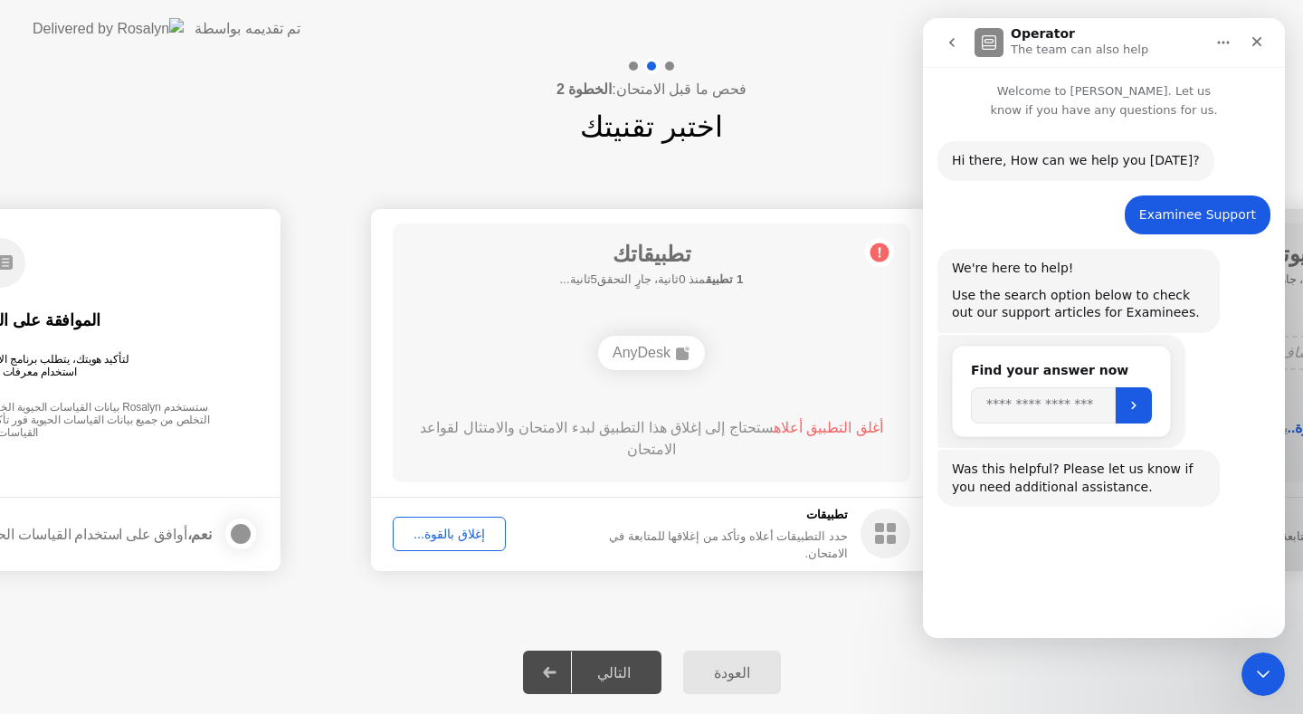
click at [1172, 601] on button "Connect with Support" at bounding box center [1179, 588] width 165 height 36
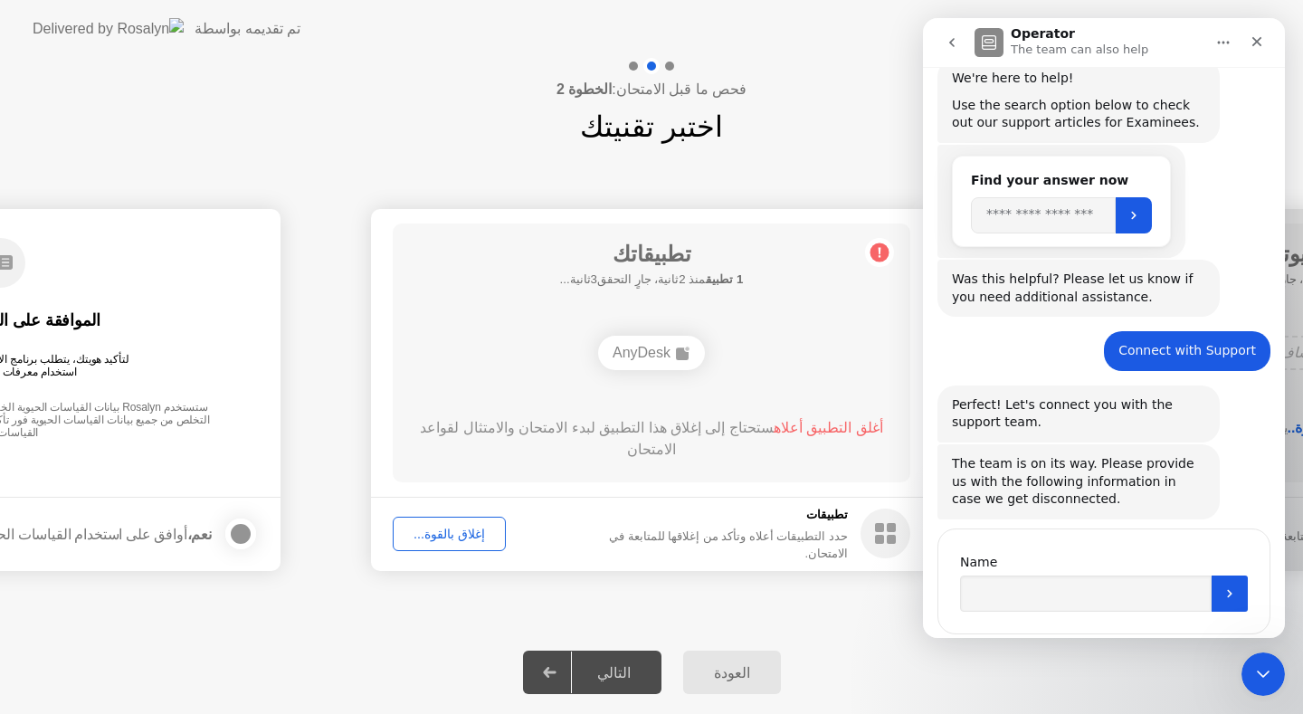
scroll to position [233, 0]
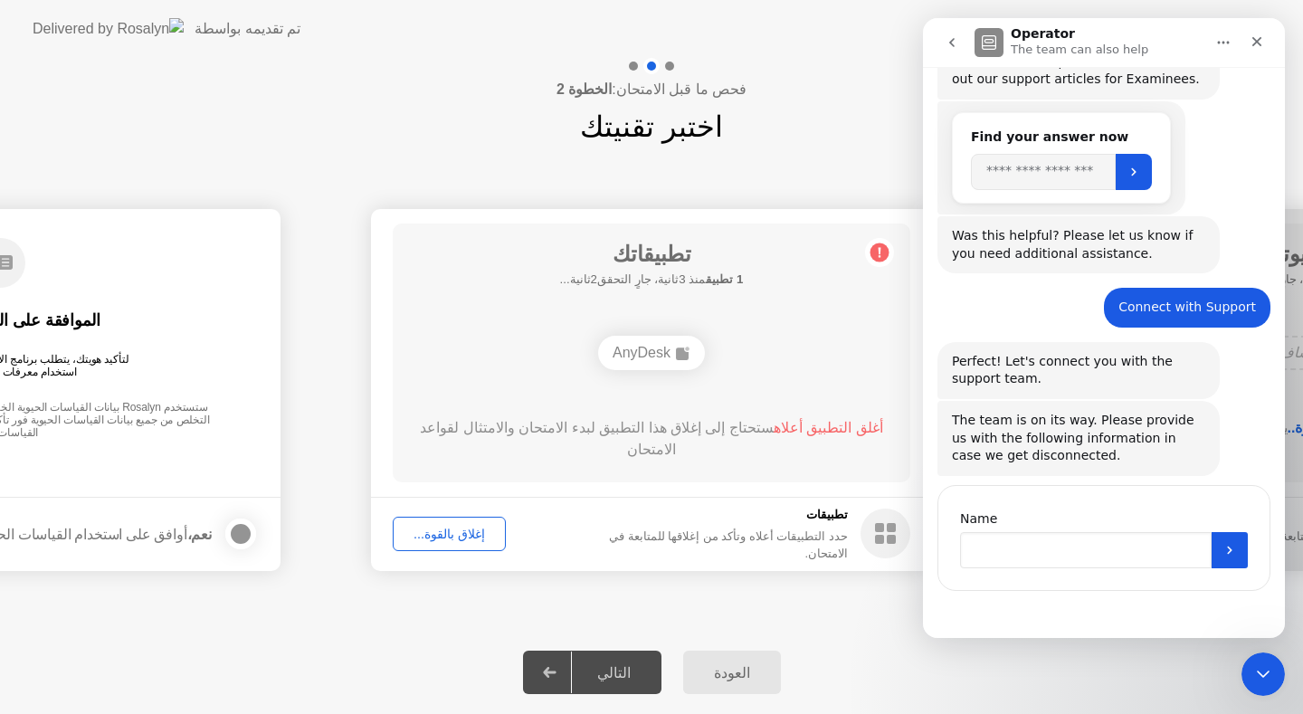
click at [1058, 551] on input "Name" at bounding box center [1086, 550] width 252 height 36
type input "****"
click at [1232, 549] on button "Submit" at bounding box center [1230, 550] width 36 height 36
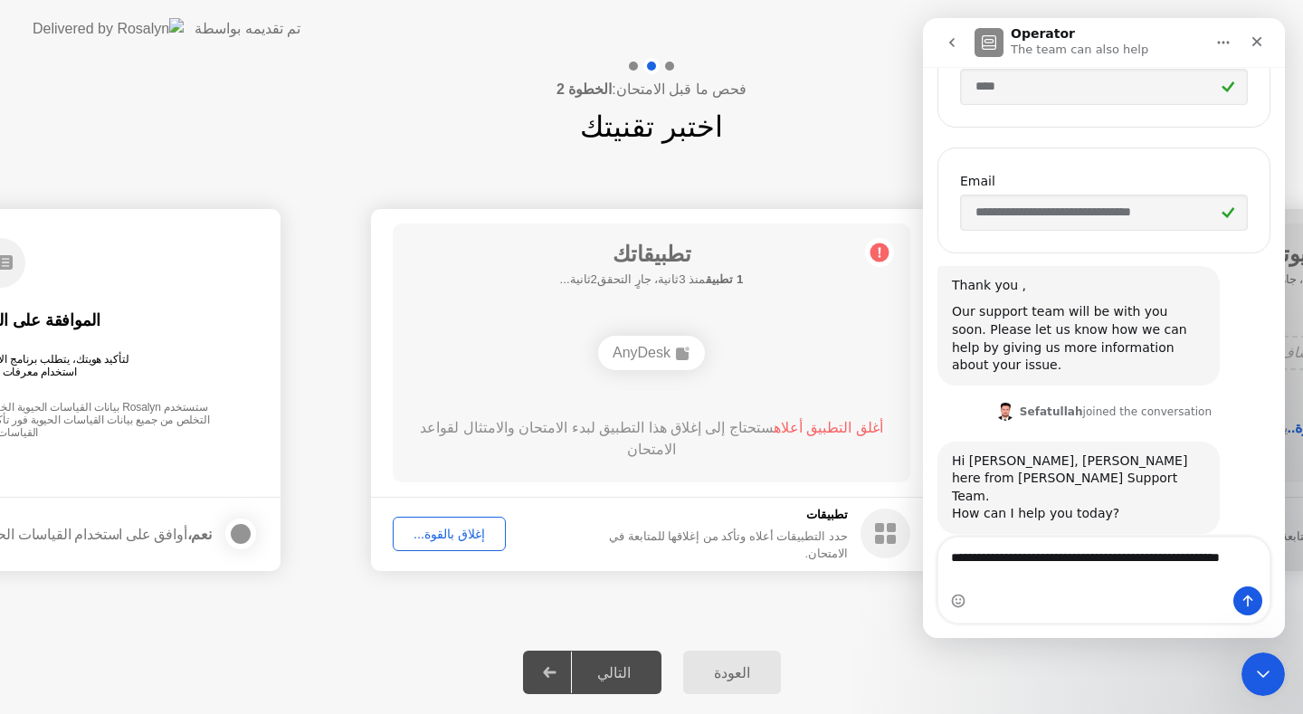
scroll to position [713, 0]
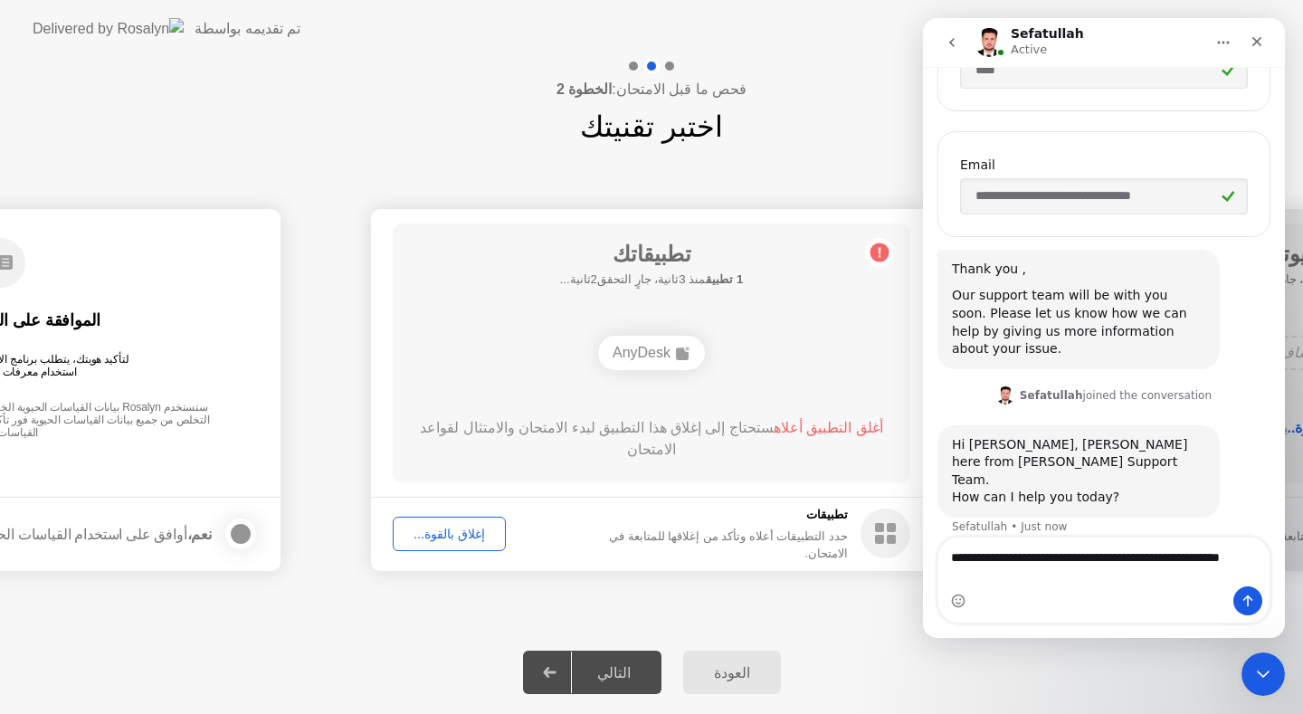
click at [1101, 557] on textarea "**********" at bounding box center [1103, 561] width 331 height 49
drag, startPoint x: 1119, startPoint y: 561, endPoint x: 929, endPoint y: 558, distance: 190.0
click at [930, 558] on div "**********" at bounding box center [1104, 580] width 362 height 87
type textarea "**********"
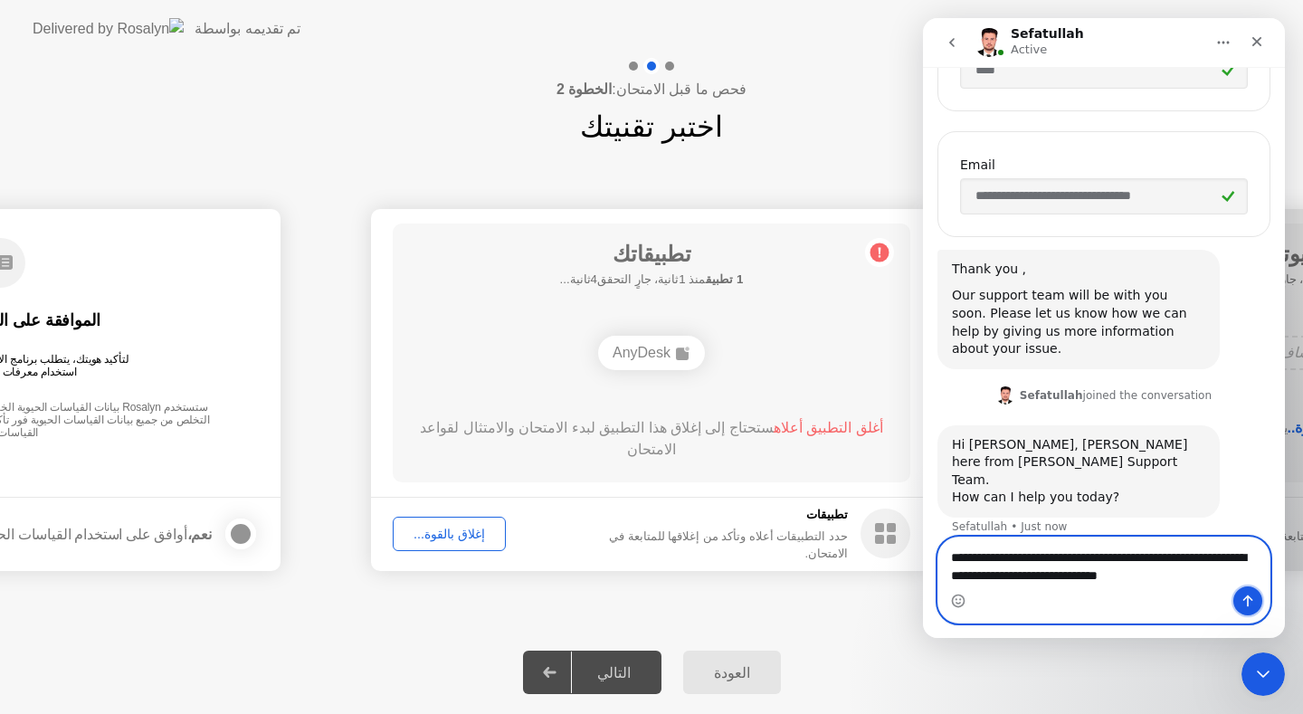
click at [1251, 592] on button "Send a message…" at bounding box center [1247, 600] width 29 height 29
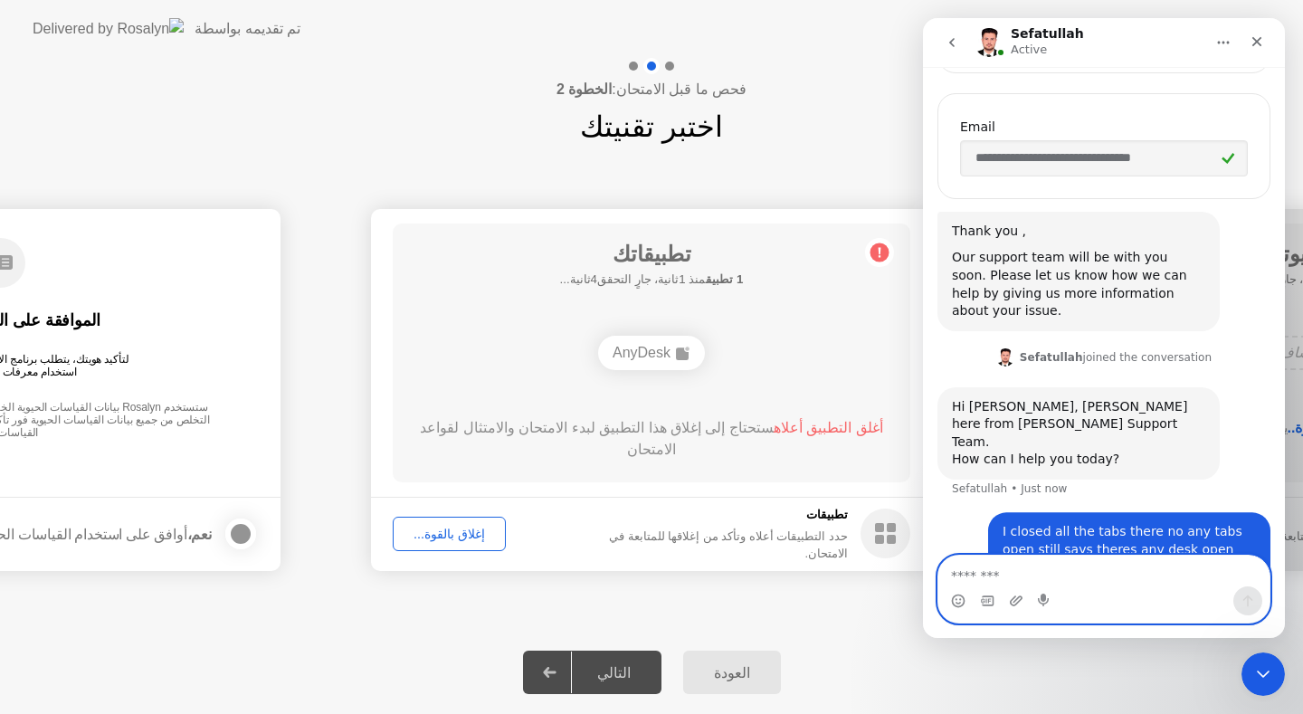
scroll to position [784, 0]
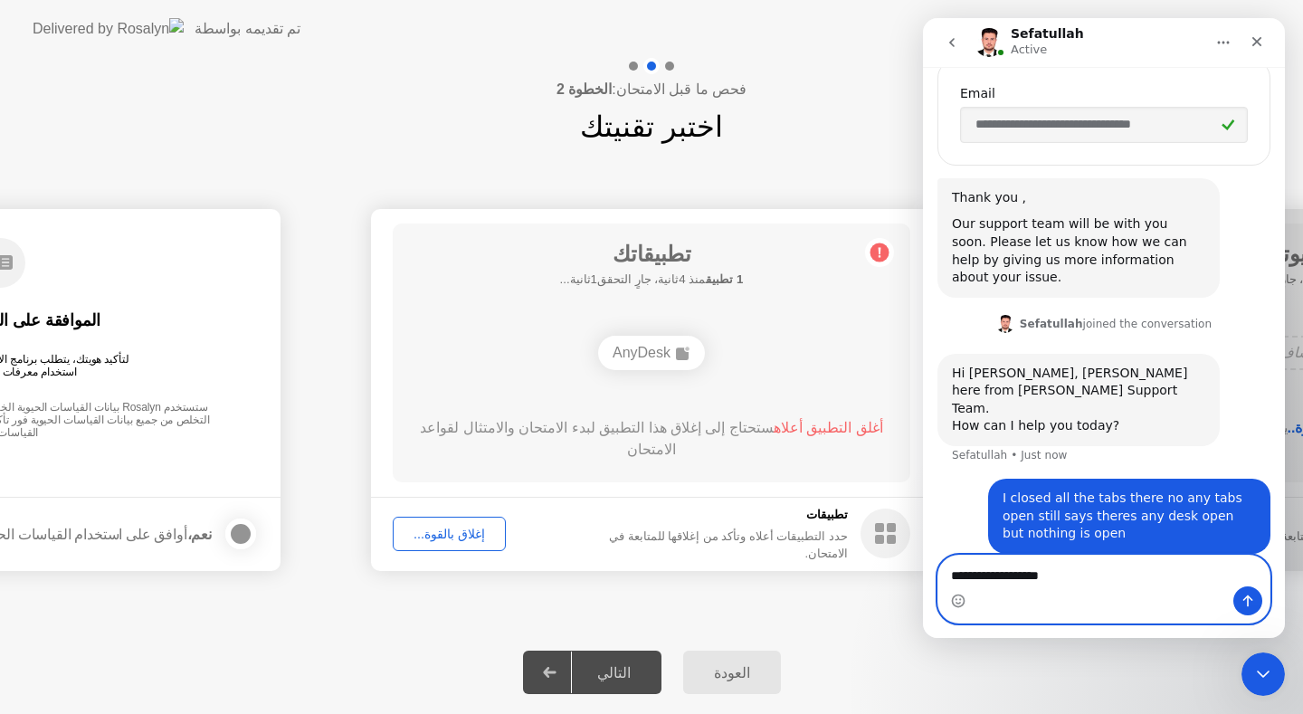
type textarea "**********"
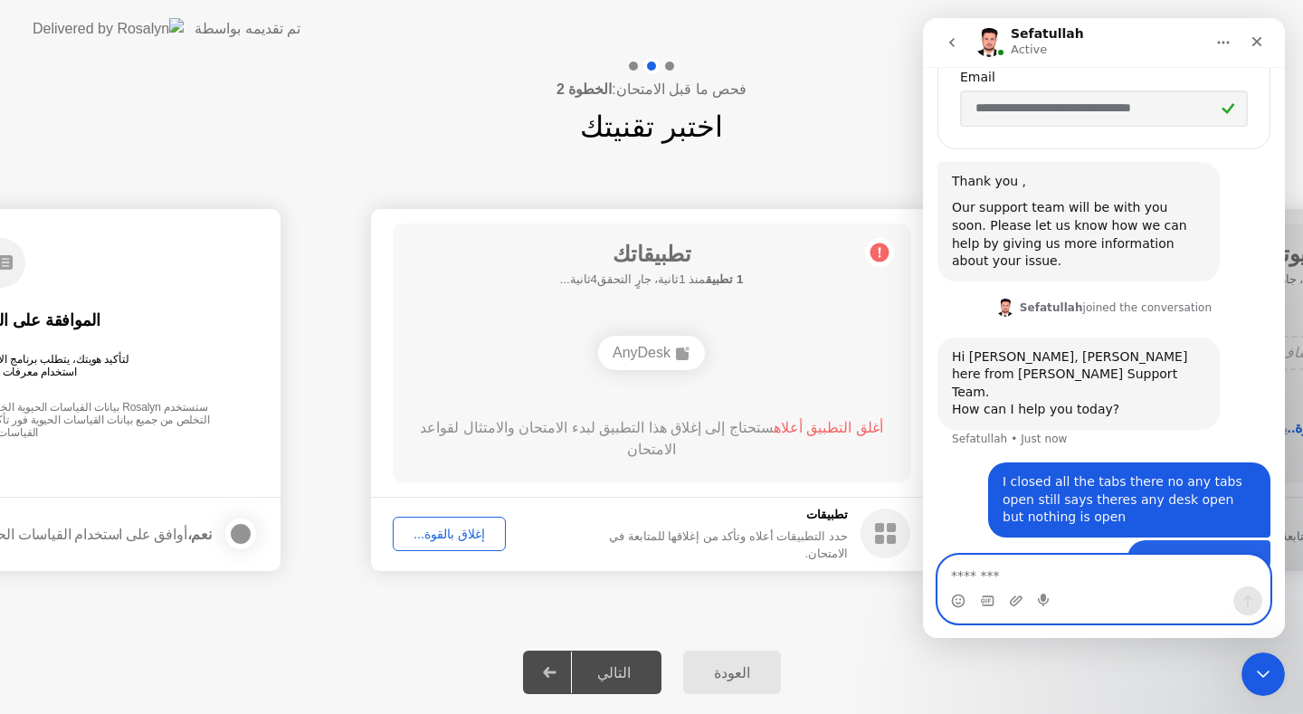
scroll to position [826, 0]
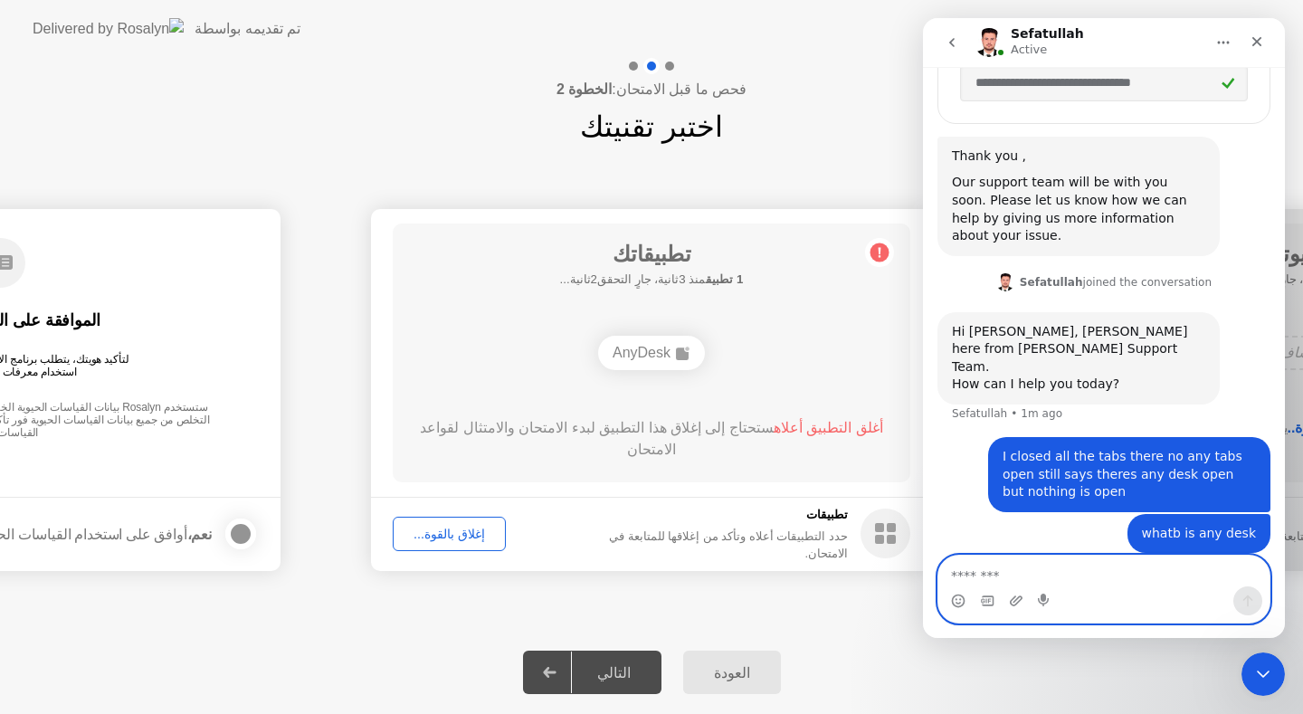
click at [1129, 561] on textarea "Message…" at bounding box center [1103, 571] width 331 height 31
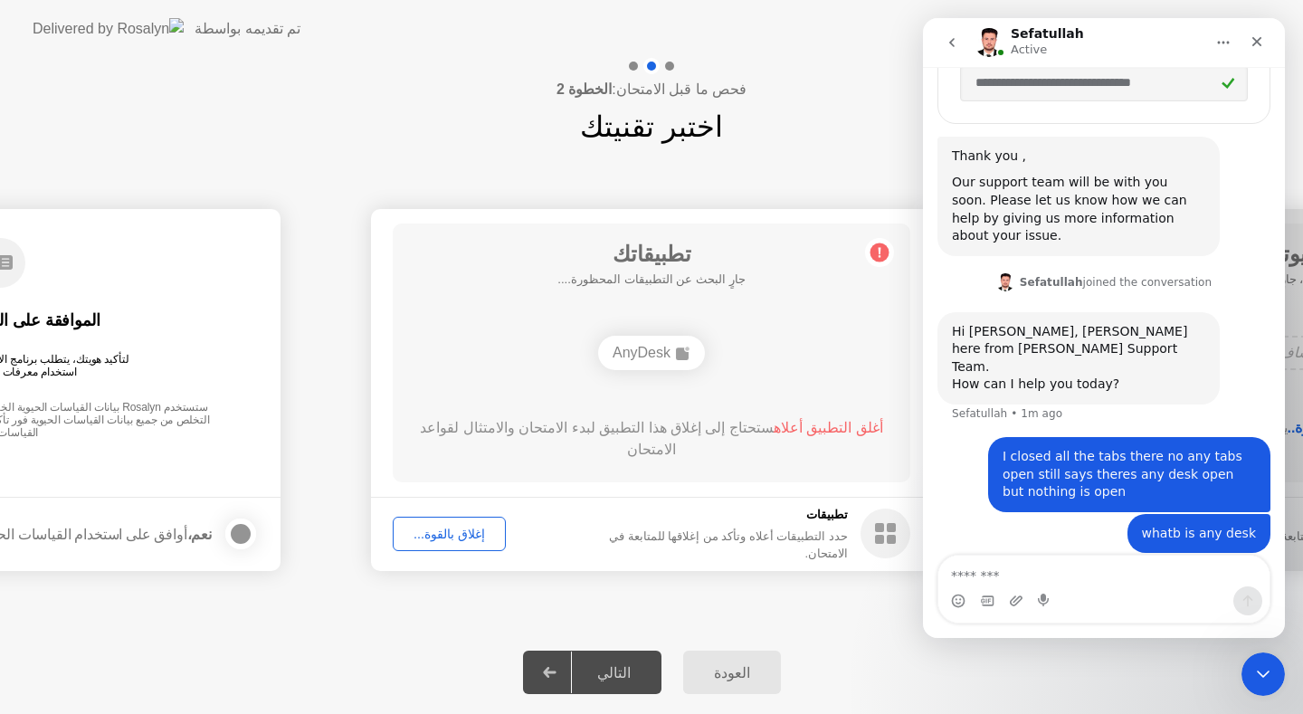
click at [459, 527] on div "إغلاق بالقوة..." at bounding box center [449, 534] width 100 height 14
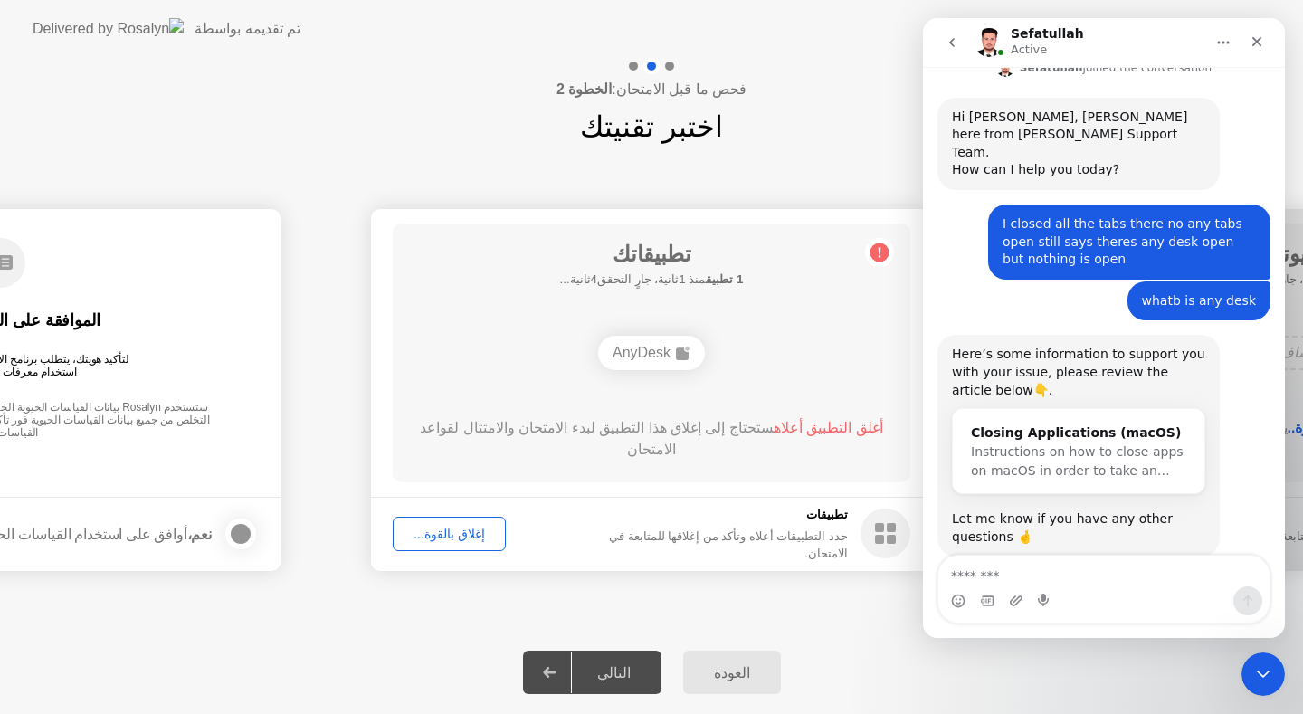
scroll to position [1062, 0]
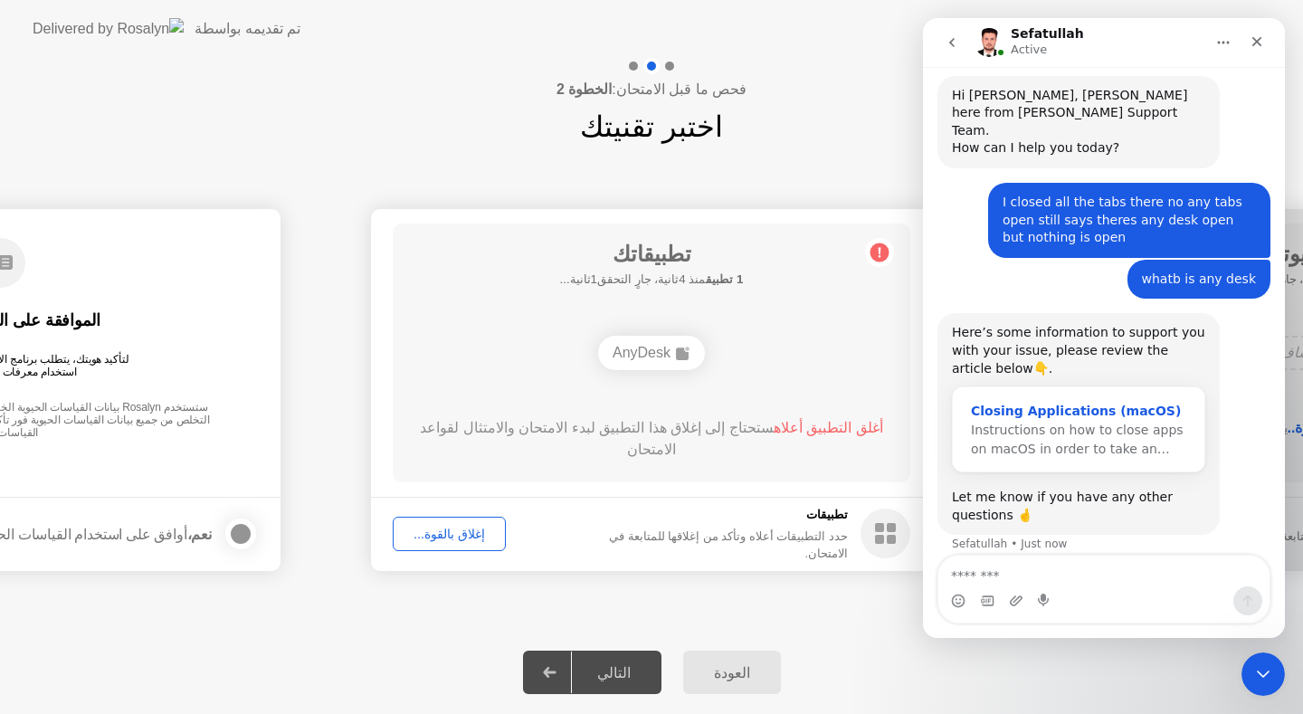
click at [1078, 423] on span "Instructions on how to close apps on macOS in order to take an…" at bounding box center [1077, 439] width 213 height 33
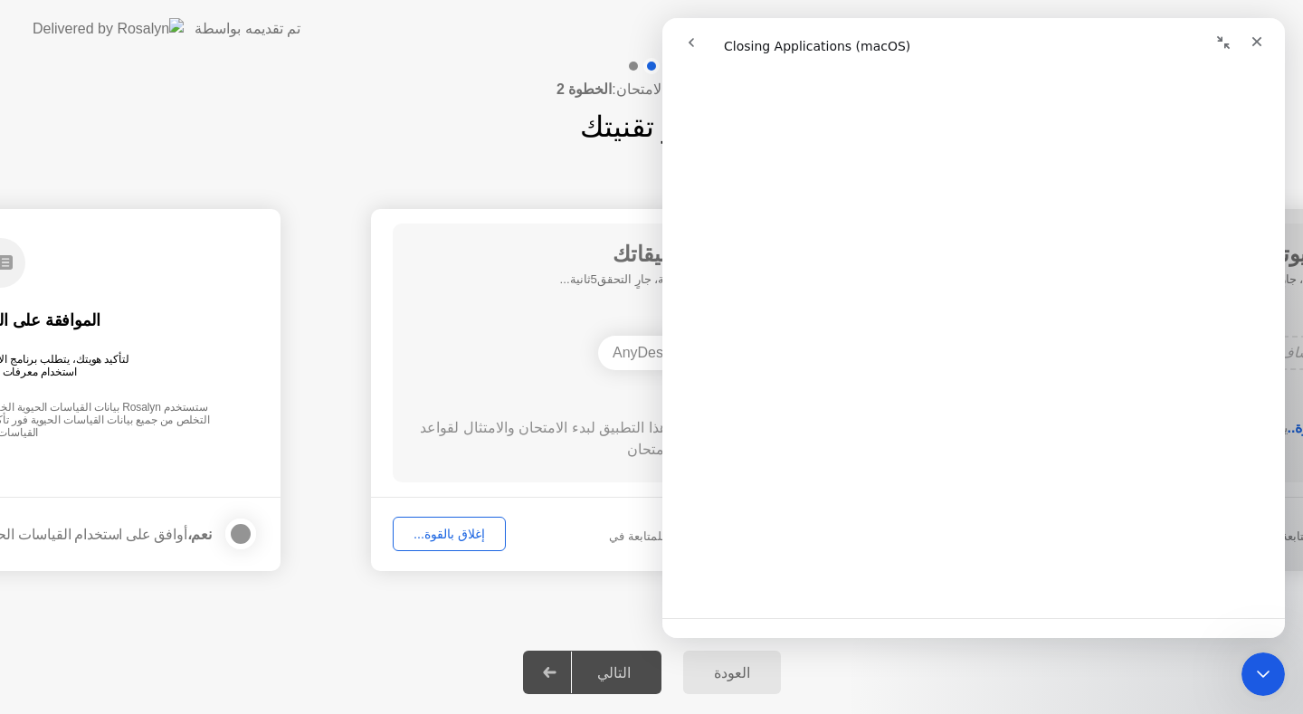
scroll to position [2494, 0]
click at [413, 24] on header "تم تقديمه بواسطة" at bounding box center [651, 29] width 1303 height 58
click at [700, 40] on button "go back" at bounding box center [691, 42] width 34 height 34
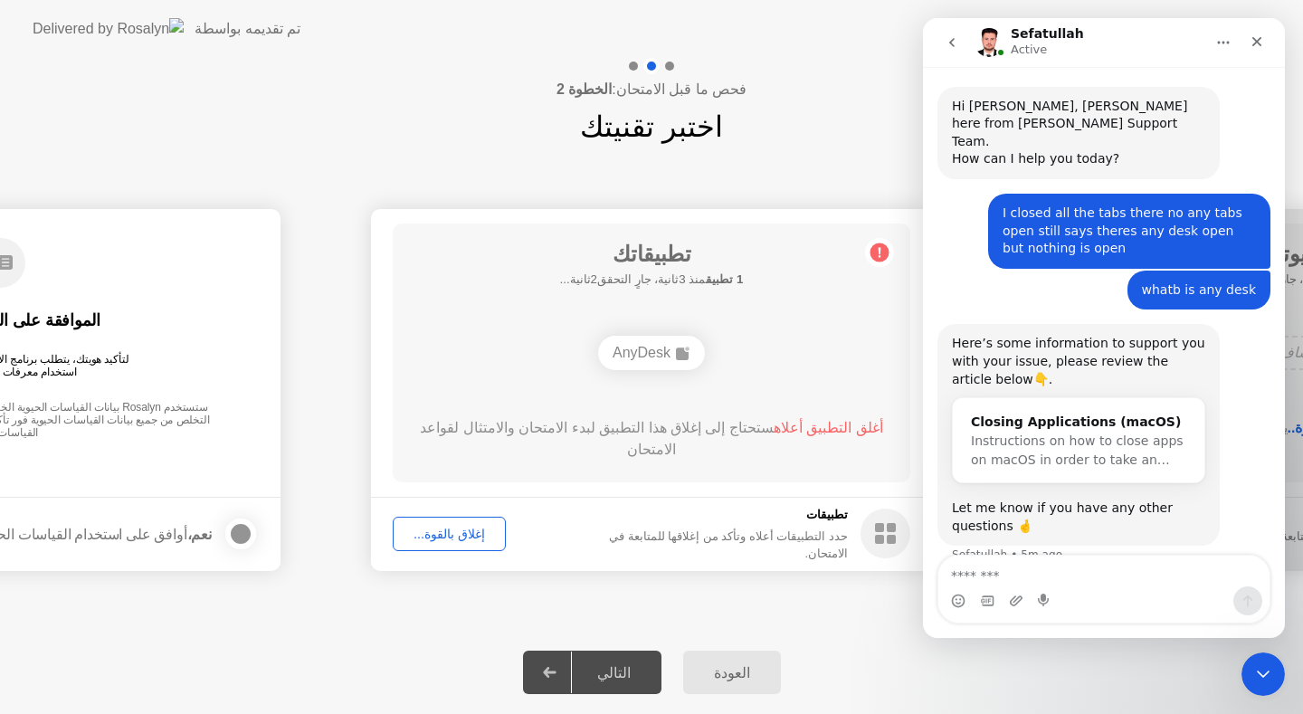
scroll to position [1062, 0]
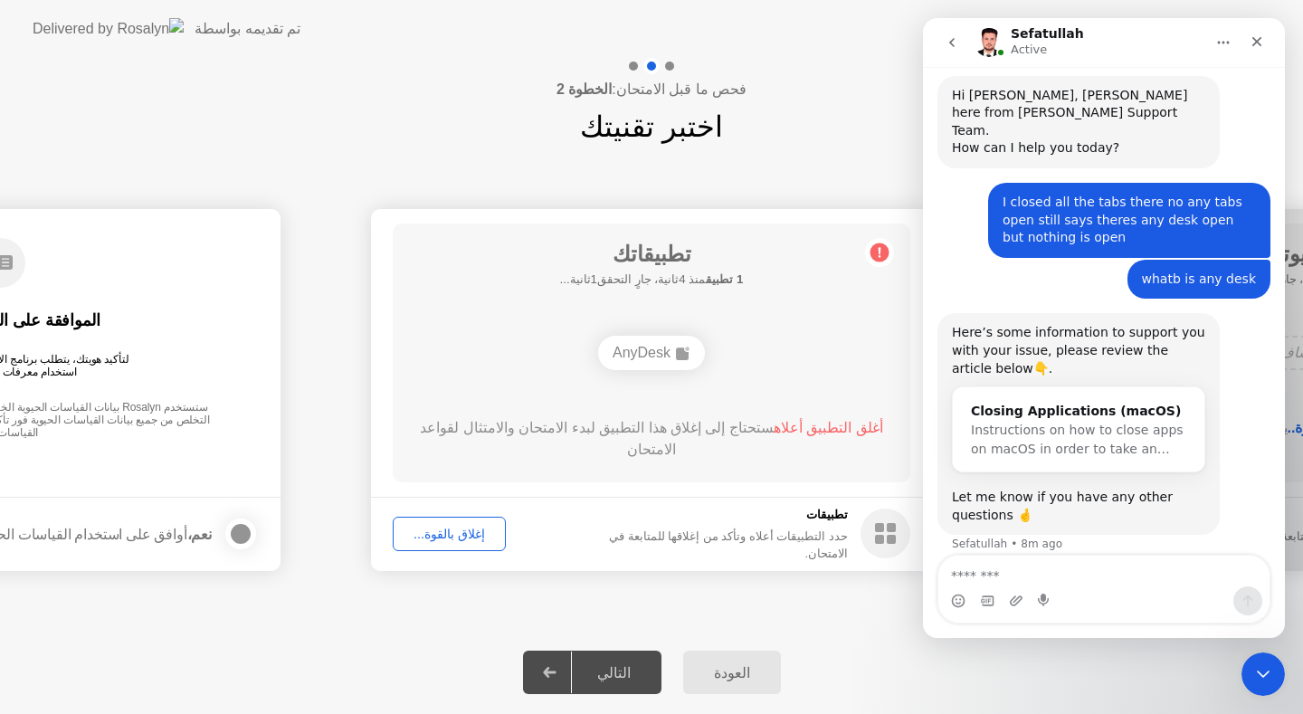
click at [670, 342] on div "AnyDesk" at bounding box center [651, 353] width 107 height 34
click at [847, 610] on div "**********" at bounding box center [651, 389] width 1303 height 482
click at [482, 528] on div "إغلاق بالقوة..." at bounding box center [449, 534] width 100 height 14
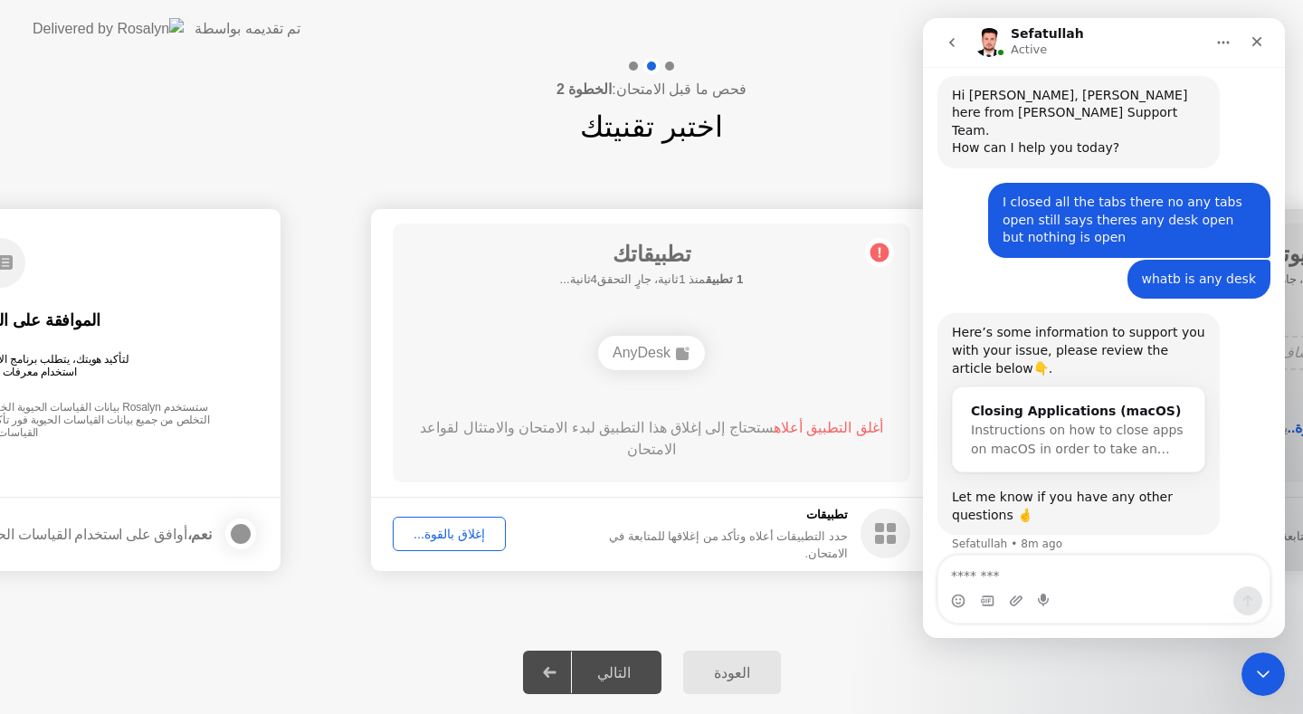
click at [695, 356] on div "AnyDesk" at bounding box center [651, 353] width 107 height 34
click at [878, 250] on circle at bounding box center [879, 251] width 19 height 19
click at [879, 250] on icon at bounding box center [880, 252] width 3 height 10
click at [650, 480] on div "تطبيقاتك 1 تطبيق منذ 0ثانية، جارٍ التحقق5ثانية... AnyDesk أغلق التطبيق أعلاه ست…" at bounding box center [652, 352] width 518 height 259
click at [719, 328] on div "AnyDesk" at bounding box center [651, 352] width 414 height 49
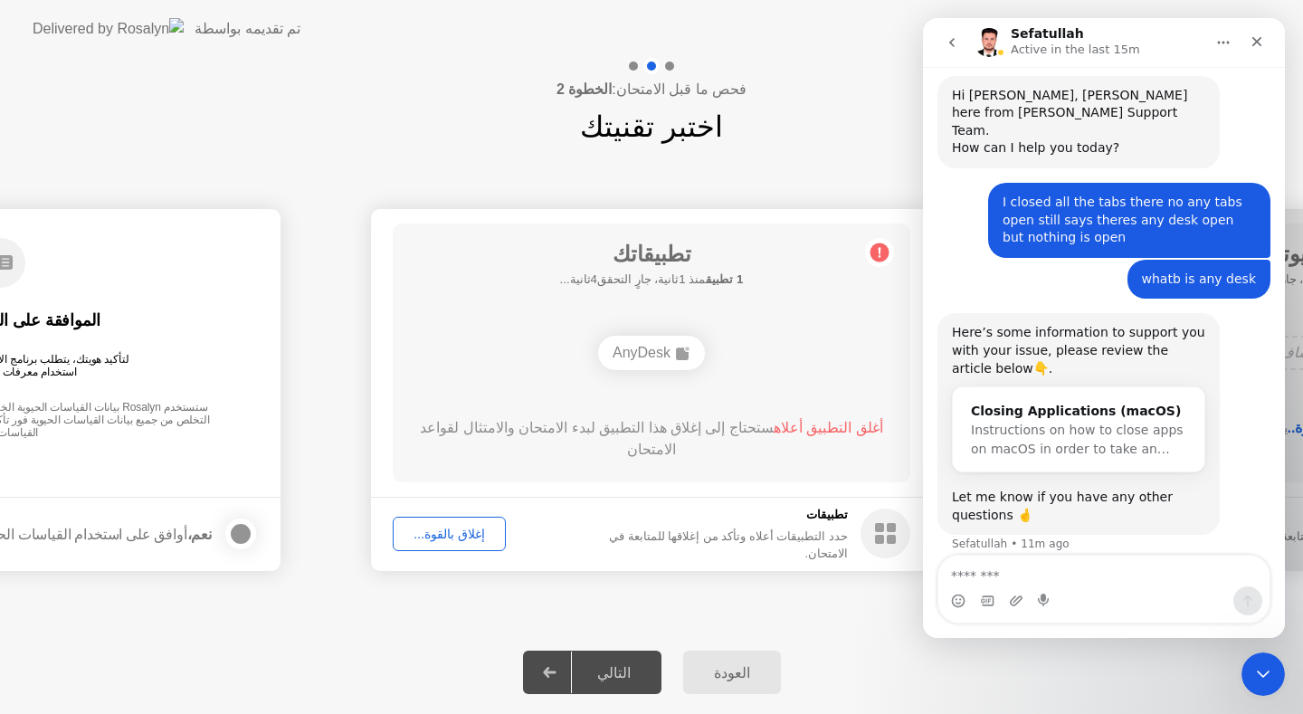
click at [662, 356] on div "AnyDesk" at bounding box center [651, 353] width 107 height 34
click at [661, 356] on div "AnyDesk" at bounding box center [651, 353] width 107 height 34
click at [746, 428] on div "أغلق التطبيق أعلاه ستحتاج إلى إغلاق هذا التطبيق لبدء الامتحان والامتثال لقواعد …" at bounding box center [652, 438] width 466 height 43
click at [472, 519] on button "إغلاق بالقوة..." at bounding box center [449, 534] width 113 height 34
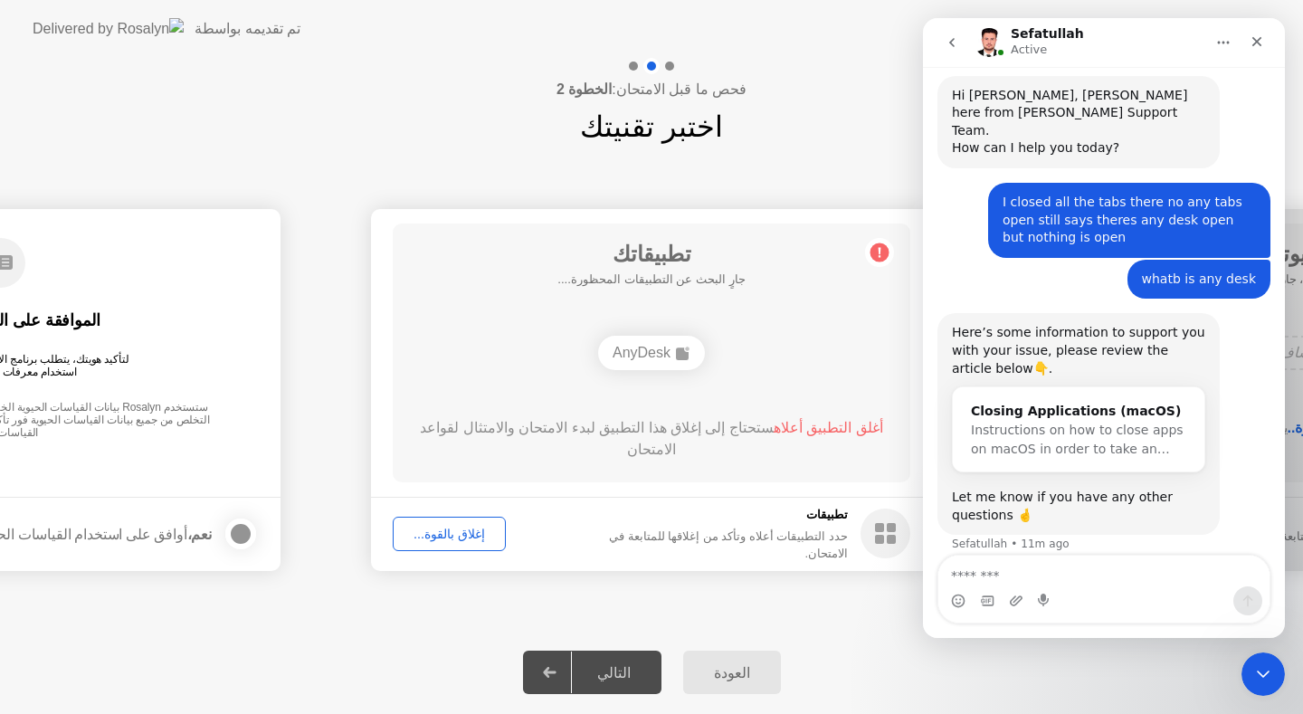
click at [632, 354] on div "AnyDesk" at bounding box center [651, 353] width 107 height 34
click at [794, 486] on main "تطبيقاتك 1 تطبيق منذ 4ثانية، جارٍ التحقق1ثانية... AnyDesk أغلق التطبيق أعلاه ست…" at bounding box center [651, 353] width 561 height 288
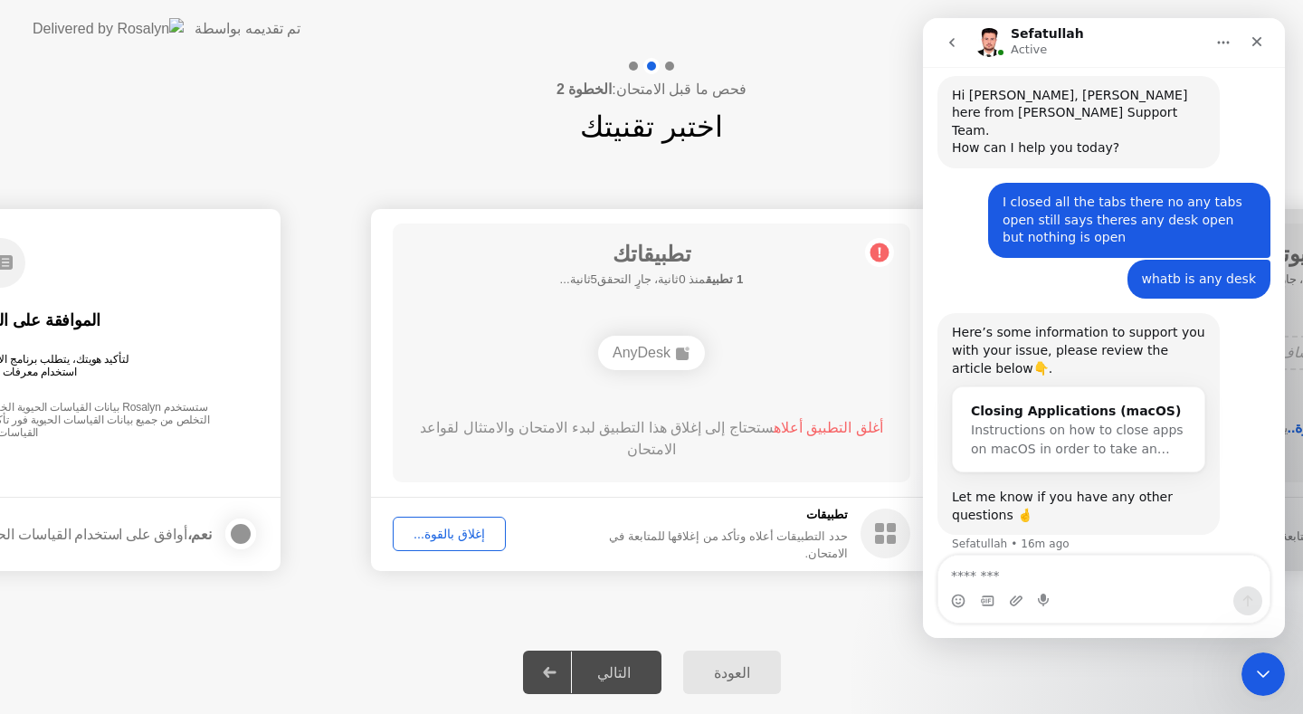
click at [794, 486] on main "تطبيقاتك 1 تطبيق منذ 0ثانية، جارٍ التحقق5ثانية... AnyDesk أغلق التطبيق أعلاه ست…" at bounding box center [651, 353] width 561 height 288
click at [553, 404] on div "تطبيقاتك 1 تطبيق منذ 3ثانية، جارٍ التحقق2ثانية... AnyDesk أغلق التطبيق أعلاه ست…" at bounding box center [652, 352] width 518 height 259
click at [871, 347] on div "تطبيقاتك 1 تطبيق منذ 4ثانية، جارٍ التحقق1ثانية... AnyDesk أغلق التطبيق أعلاه ست…" at bounding box center [652, 352] width 518 height 259
click at [651, 354] on div "AnyDesk" at bounding box center [651, 353] width 107 height 34
click at [479, 536] on div "إغلاق بالقوة..." at bounding box center [449, 534] width 100 height 14
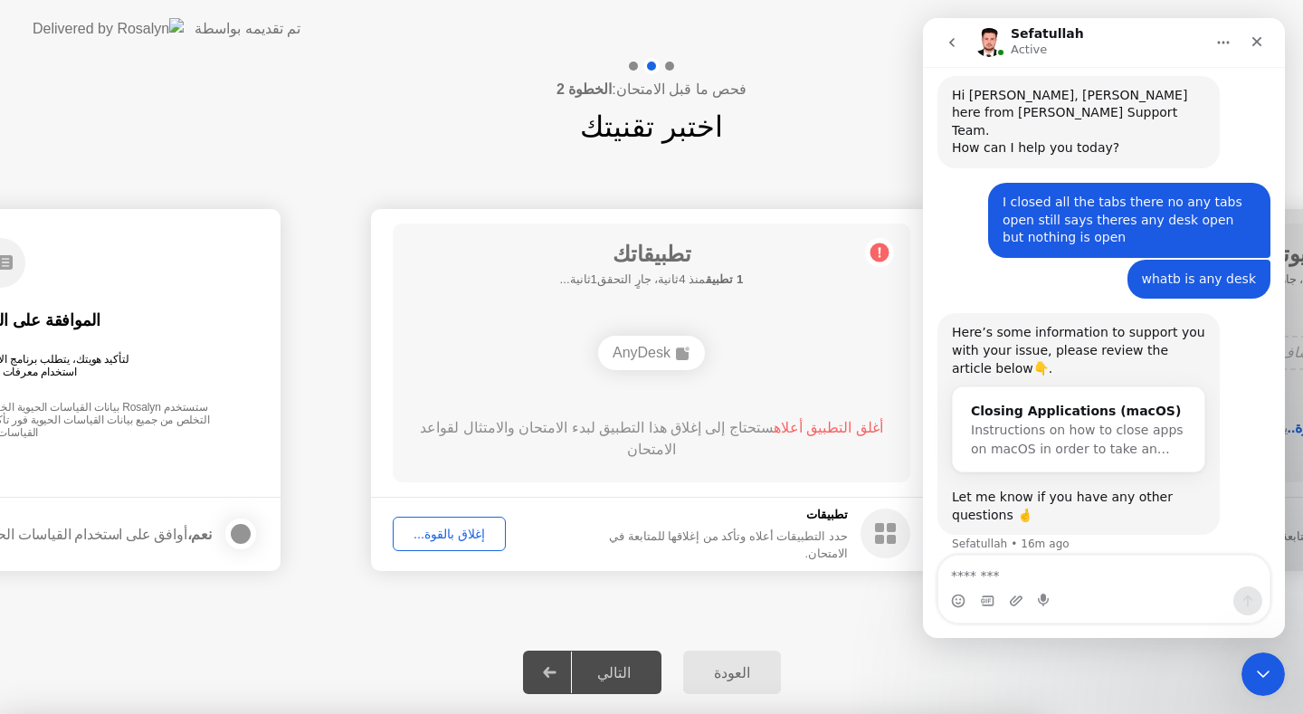
click at [635, 671] on div "التالي" at bounding box center [614, 672] width 84 height 17
click at [635, 670] on div "التالي" at bounding box center [614, 672] width 84 height 17
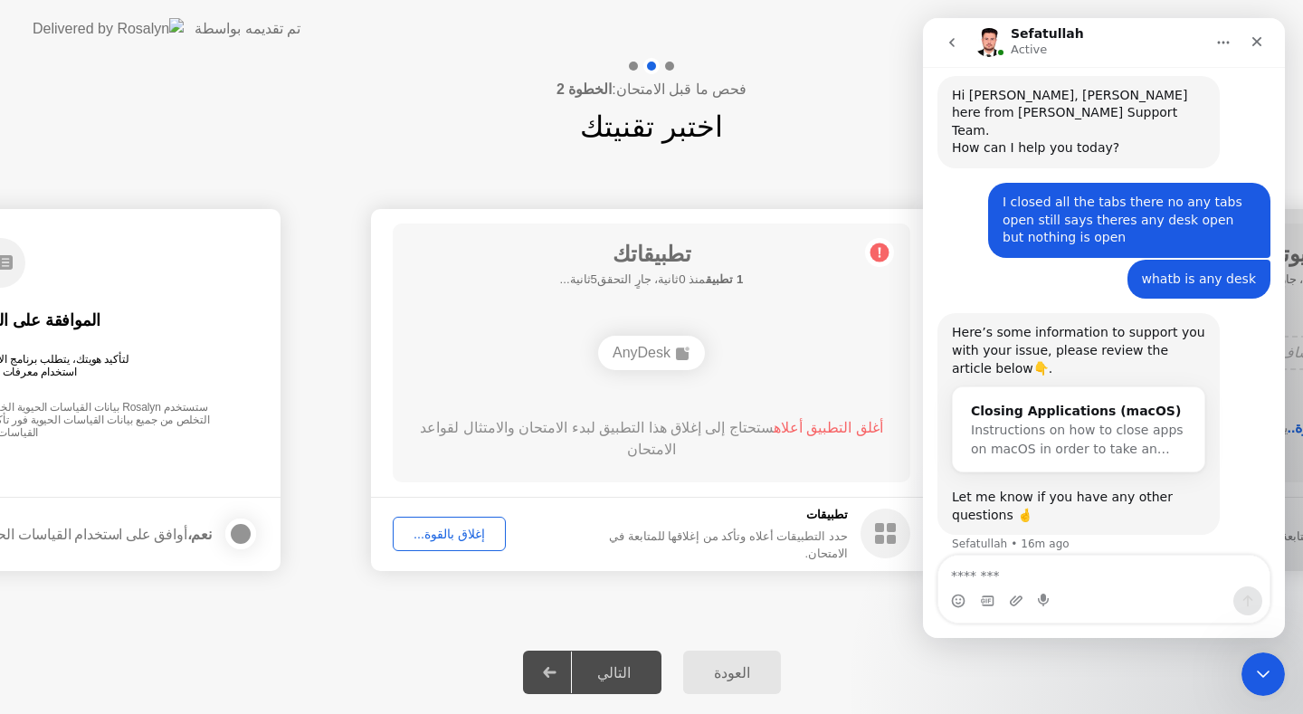
click at [635, 670] on div "التالي" at bounding box center [614, 672] width 84 height 17
click at [731, 327] on div "تطبيقاتك 1 تطبيق منذ 1ثانية، جارٍ التحقق4ثانية... AnyDesk أغلق التطبيق أعلاه ست…" at bounding box center [652, 352] width 518 height 259
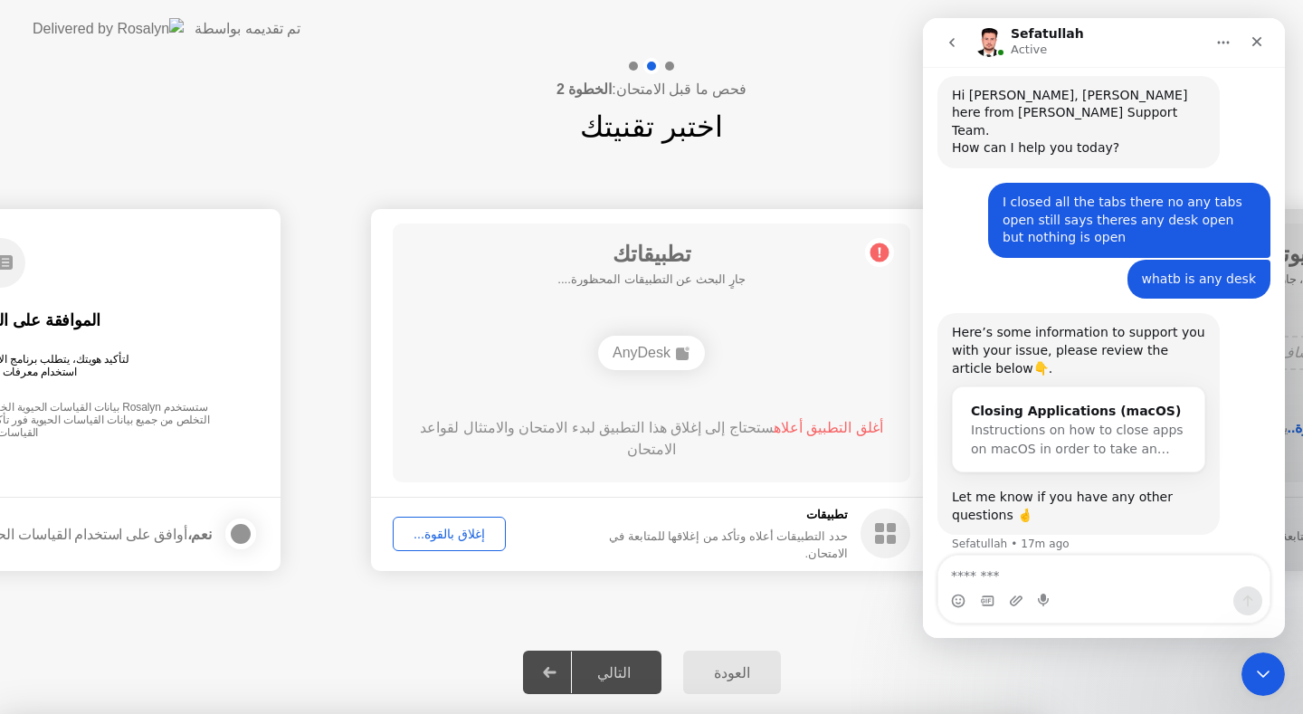
click at [951, 41] on icon "go back" at bounding box center [951, 42] width 5 height 9
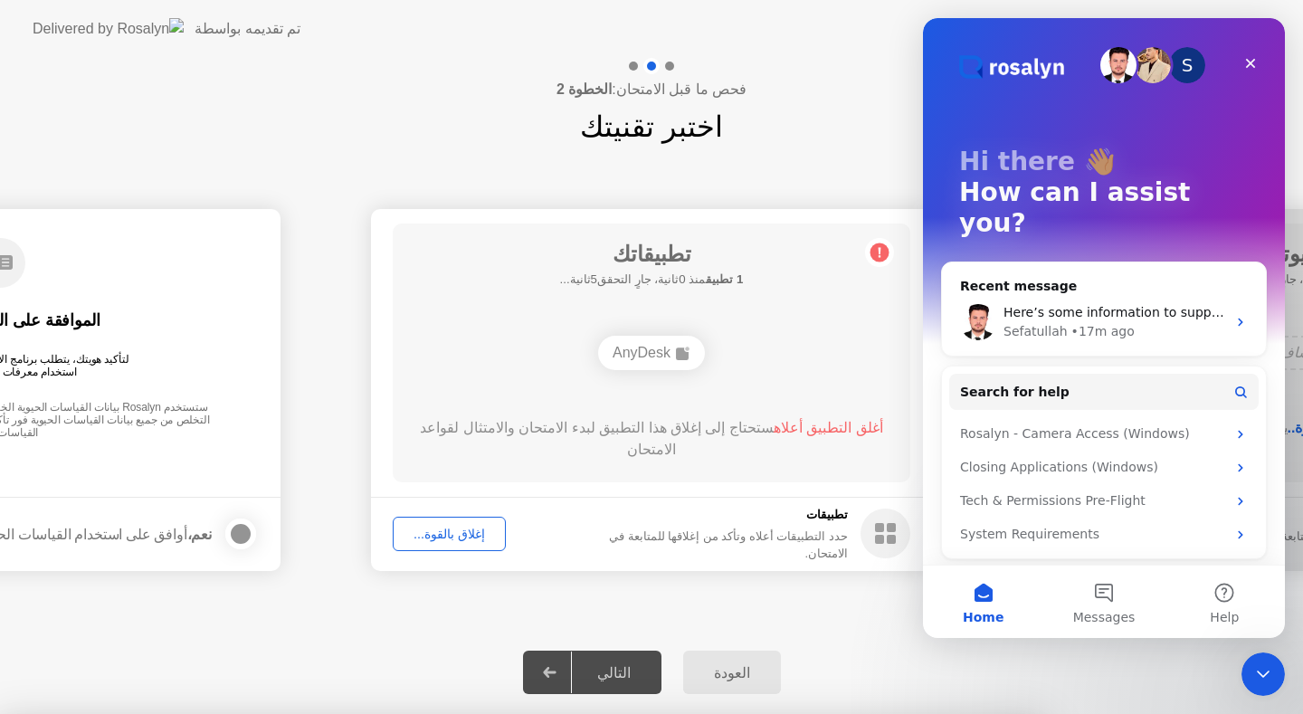
scroll to position [0, 0]
click at [1252, 74] on div "Close" at bounding box center [1250, 63] width 33 height 33
